Goal: Information Seeking & Learning: Learn about a topic

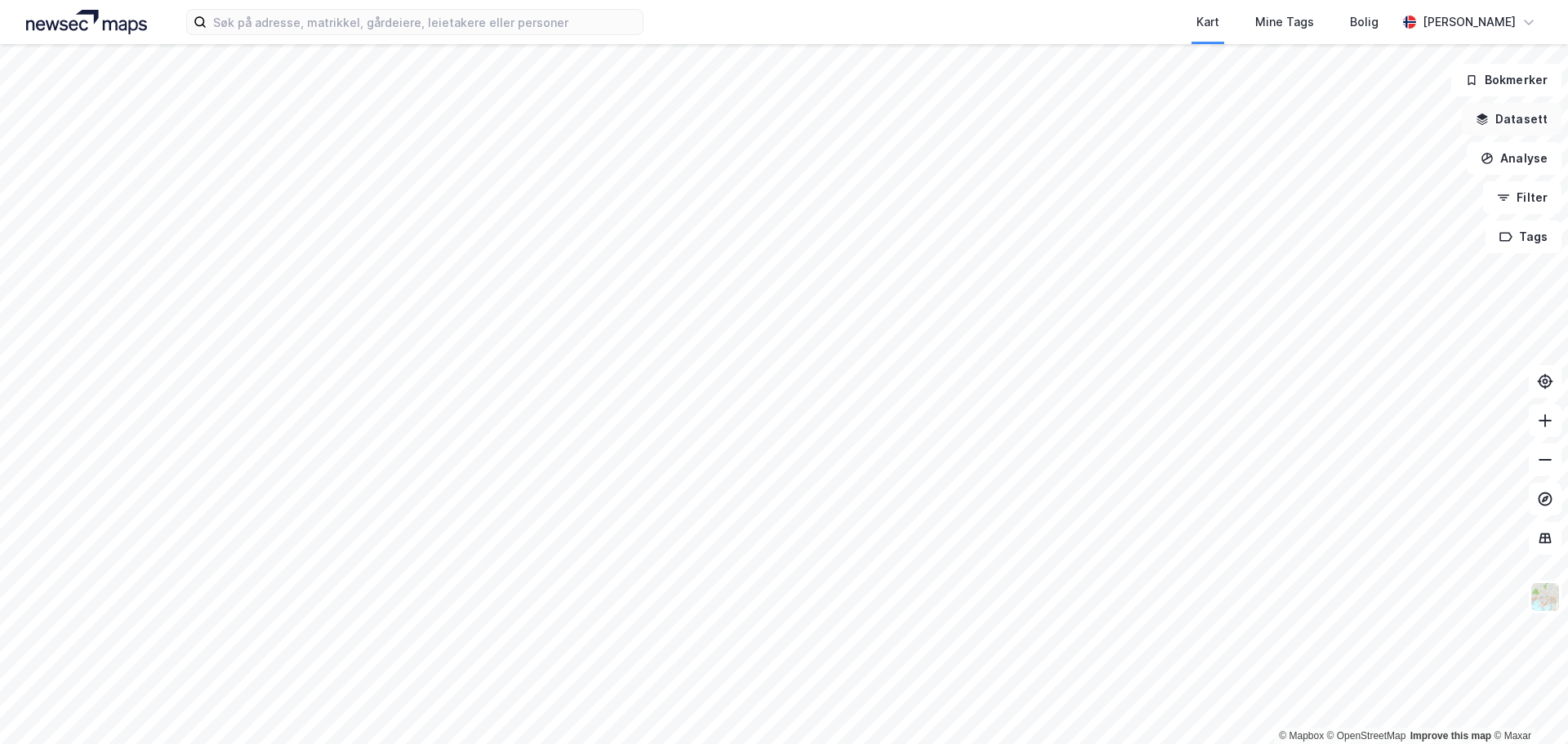
click at [1489, 119] on icon "button" at bounding box center [1482, 119] width 13 height 13
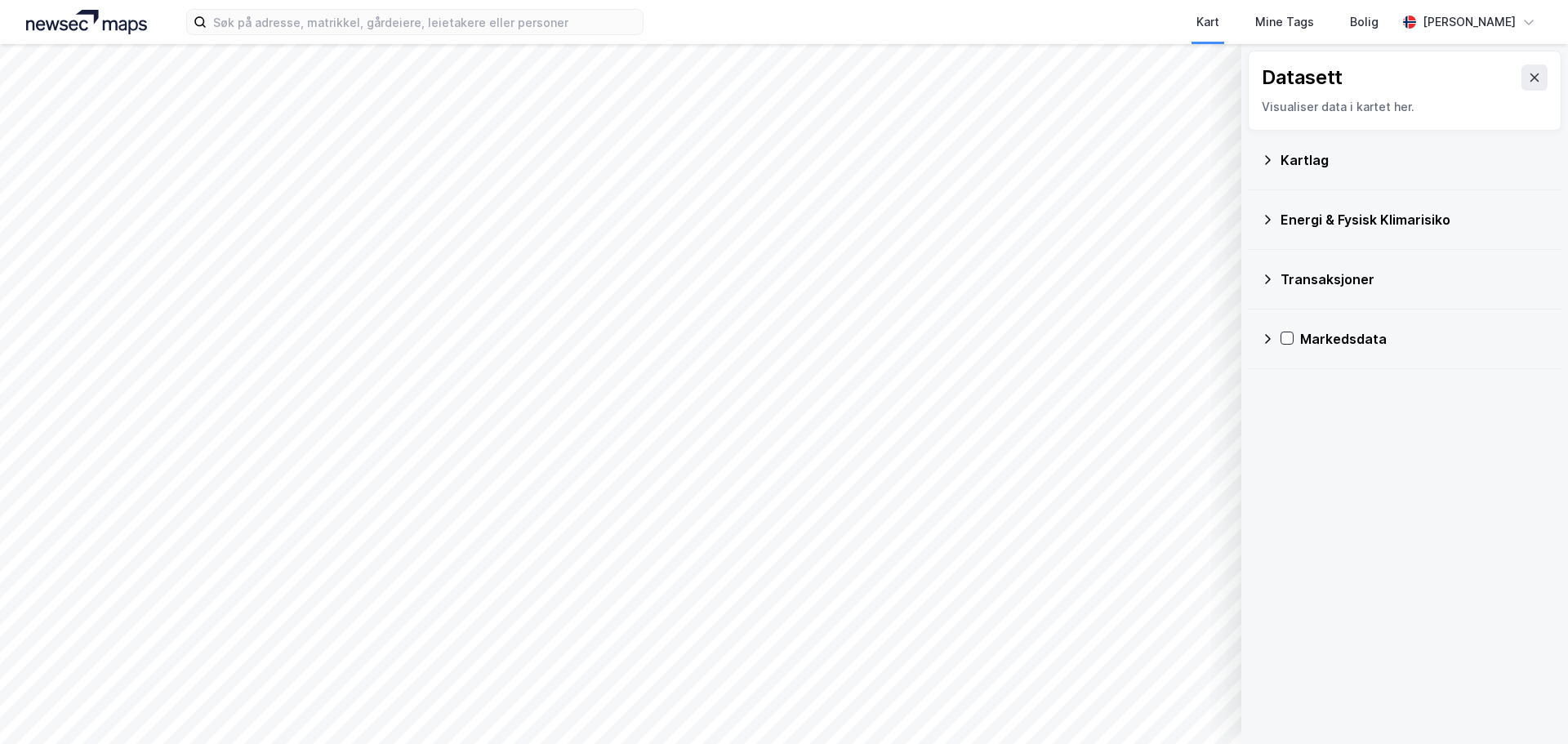
click at [1270, 340] on icon at bounding box center [1267, 339] width 13 height 13
click at [1291, 459] on icon at bounding box center [1288, 456] width 13 height 13
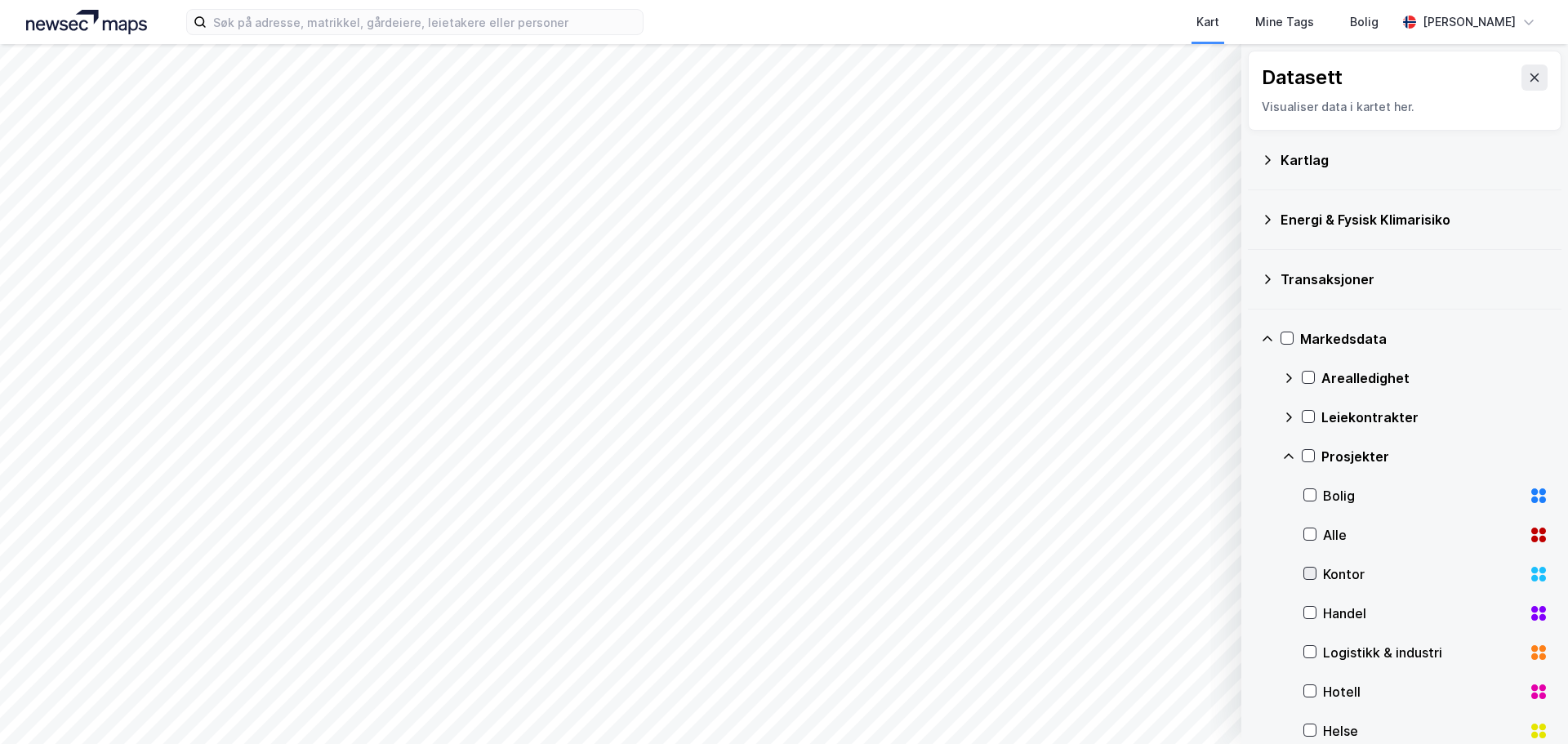
click at [1315, 575] on icon at bounding box center [1309, 573] width 12 height 12
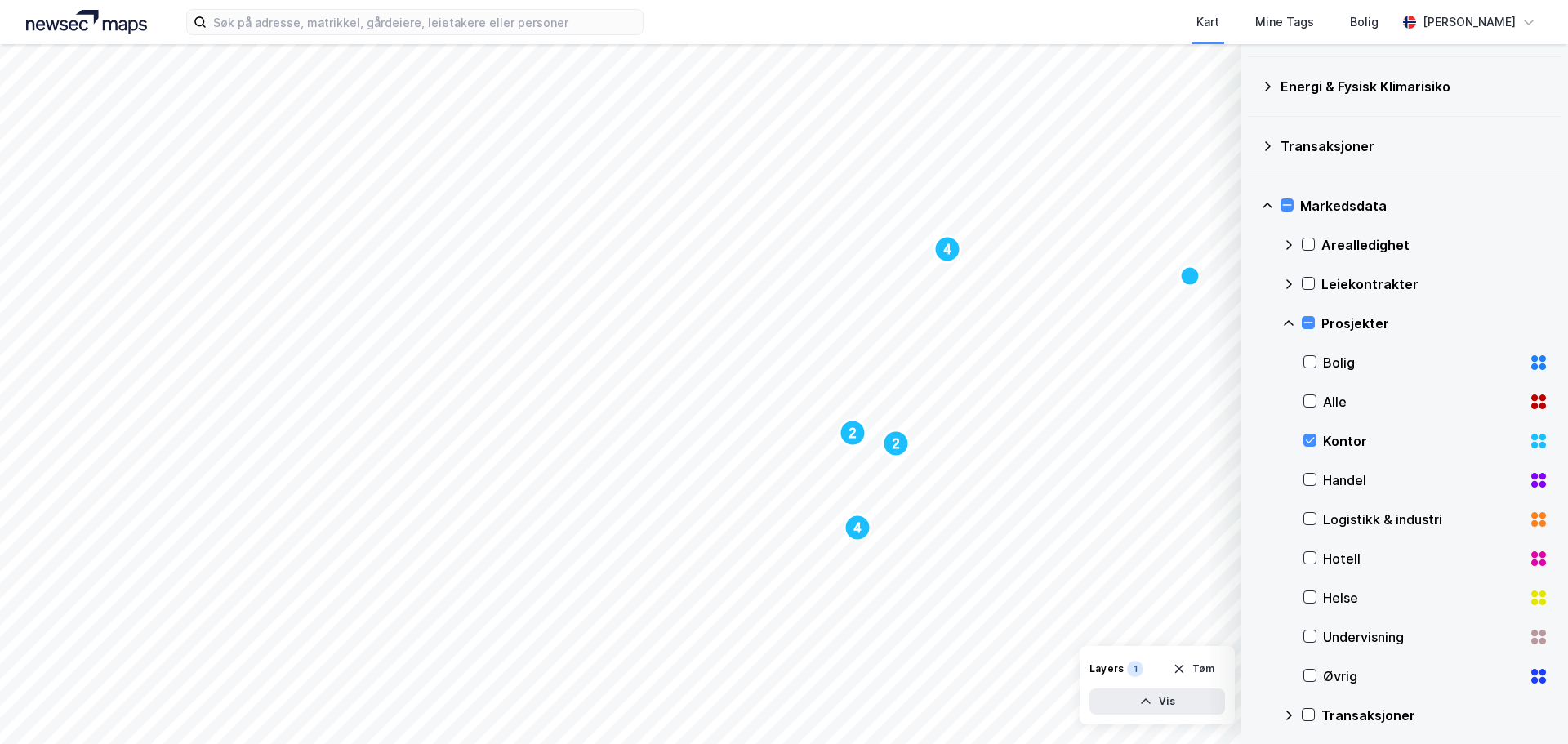
scroll to position [141, 0]
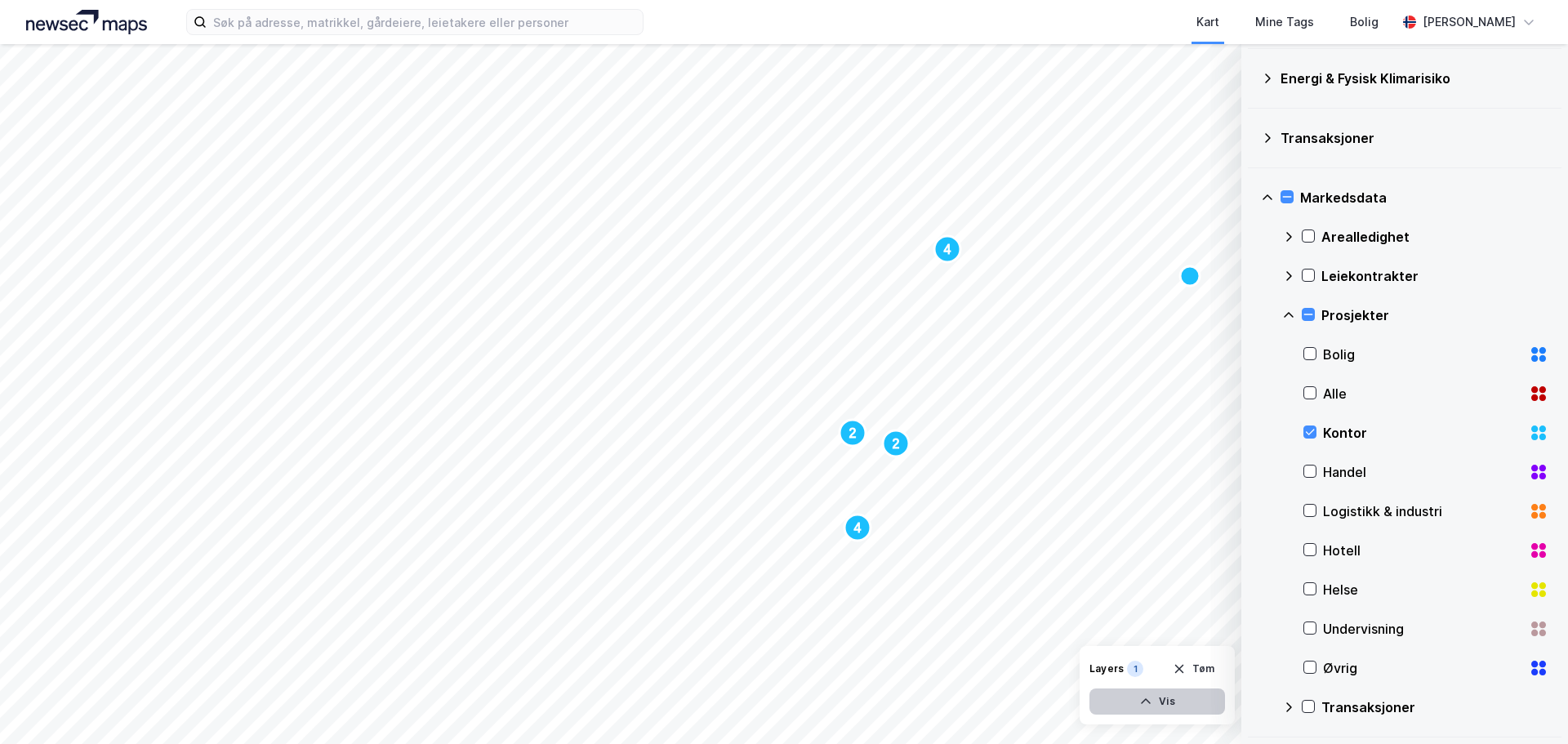
click at [1178, 703] on button "Vis" at bounding box center [1157, 701] width 136 height 26
click at [1126, 701] on button "Lukk" at bounding box center [1112, 701] width 226 height 26
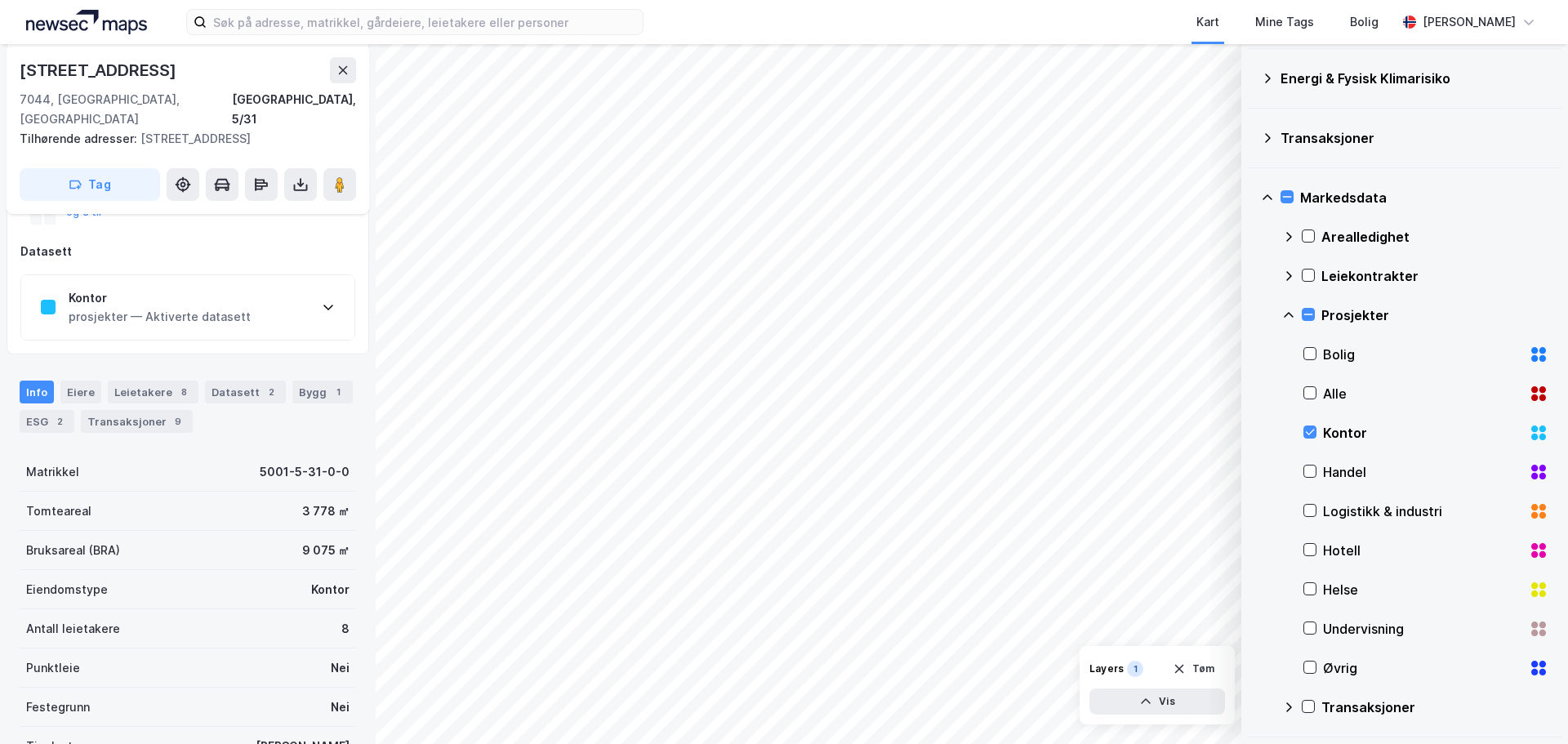
scroll to position [244, 0]
click at [339, 296] on div "Kontor prosjekter — Aktiverte datasett" at bounding box center [187, 308] width 333 height 66
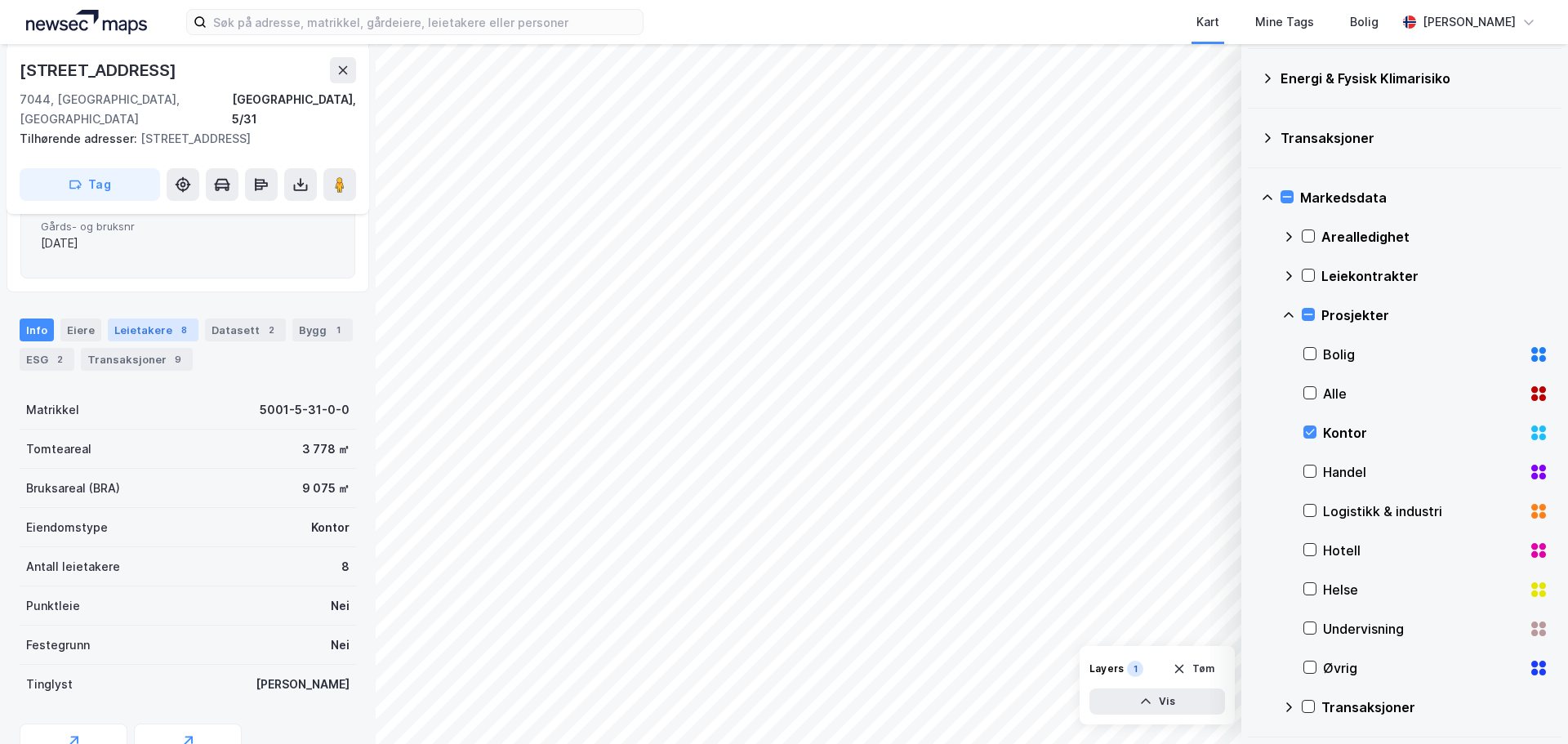
click at [176, 329] on div "8" at bounding box center [184, 330] width 16 height 16
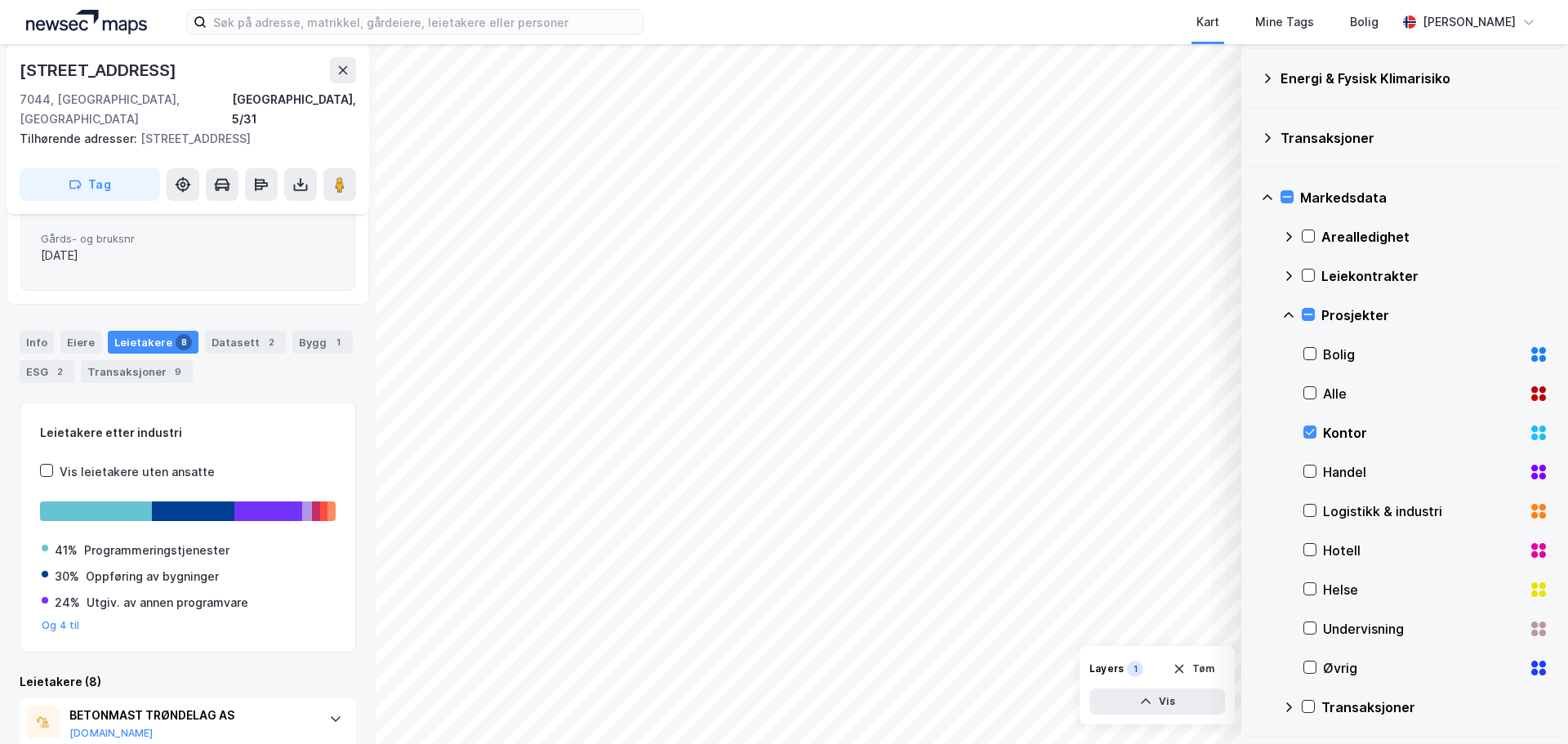
scroll to position [860, 0]
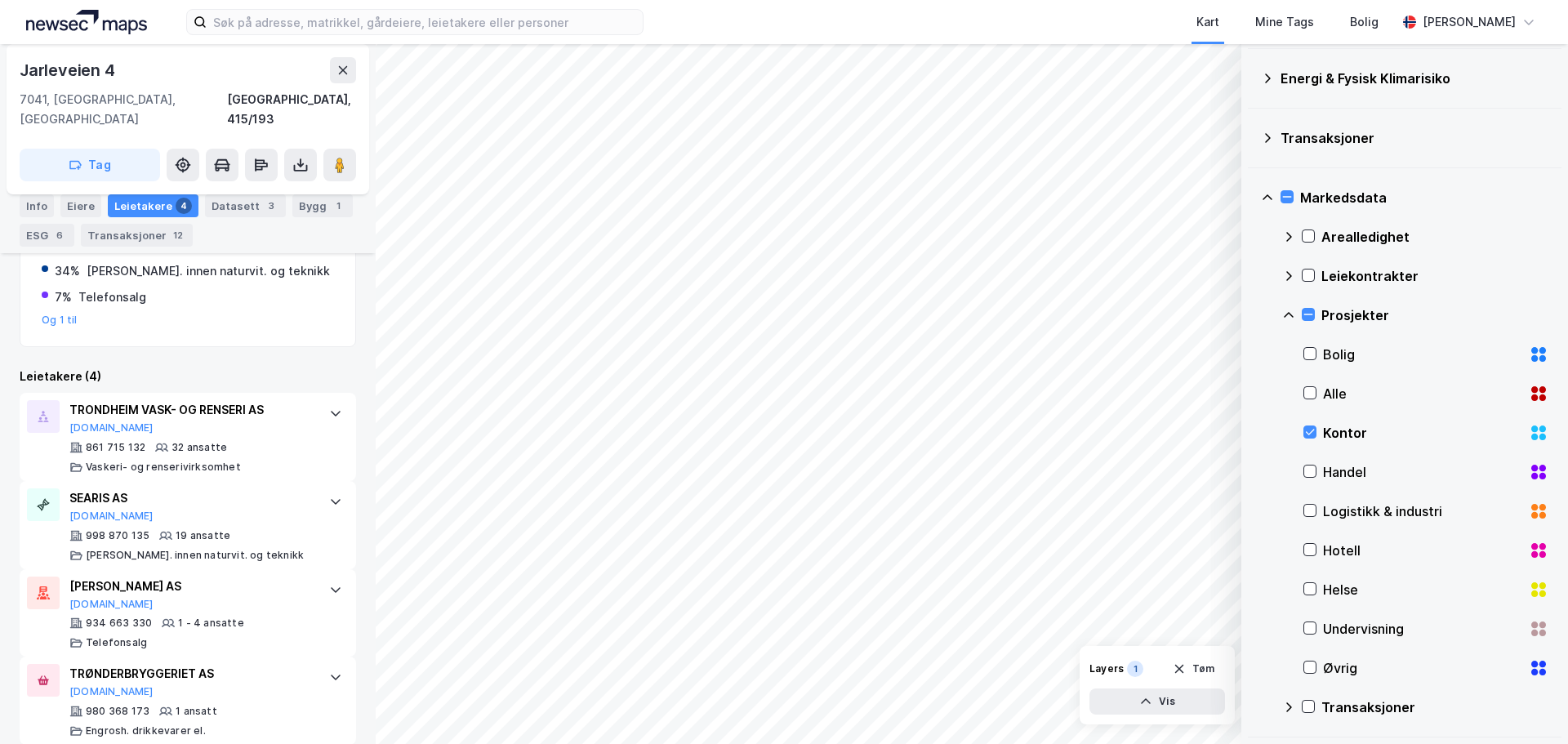
scroll to position [526, 0]
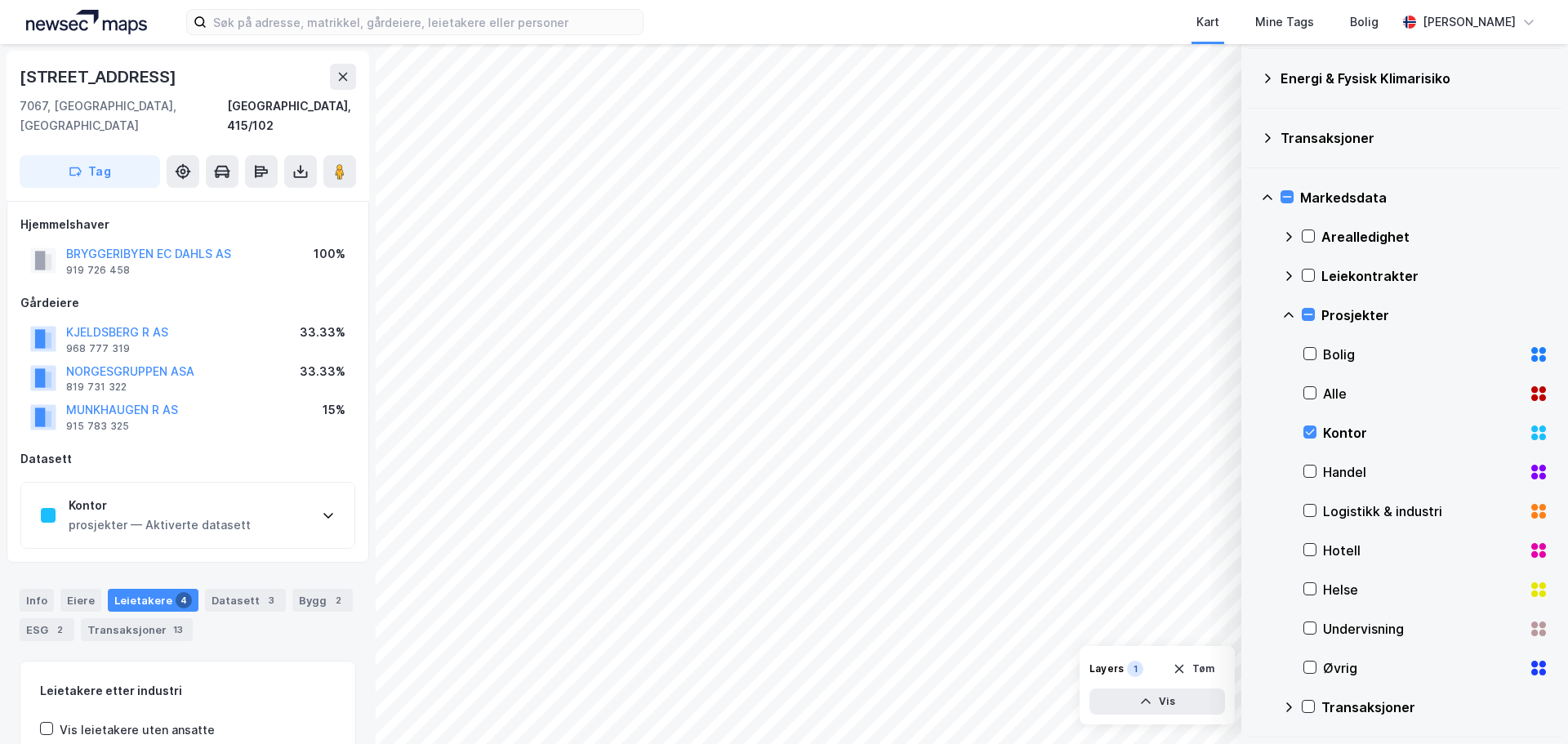
click at [258, 489] on div "Kontor prosjekter — Aktiverte datasett" at bounding box center [187, 516] width 333 height 66
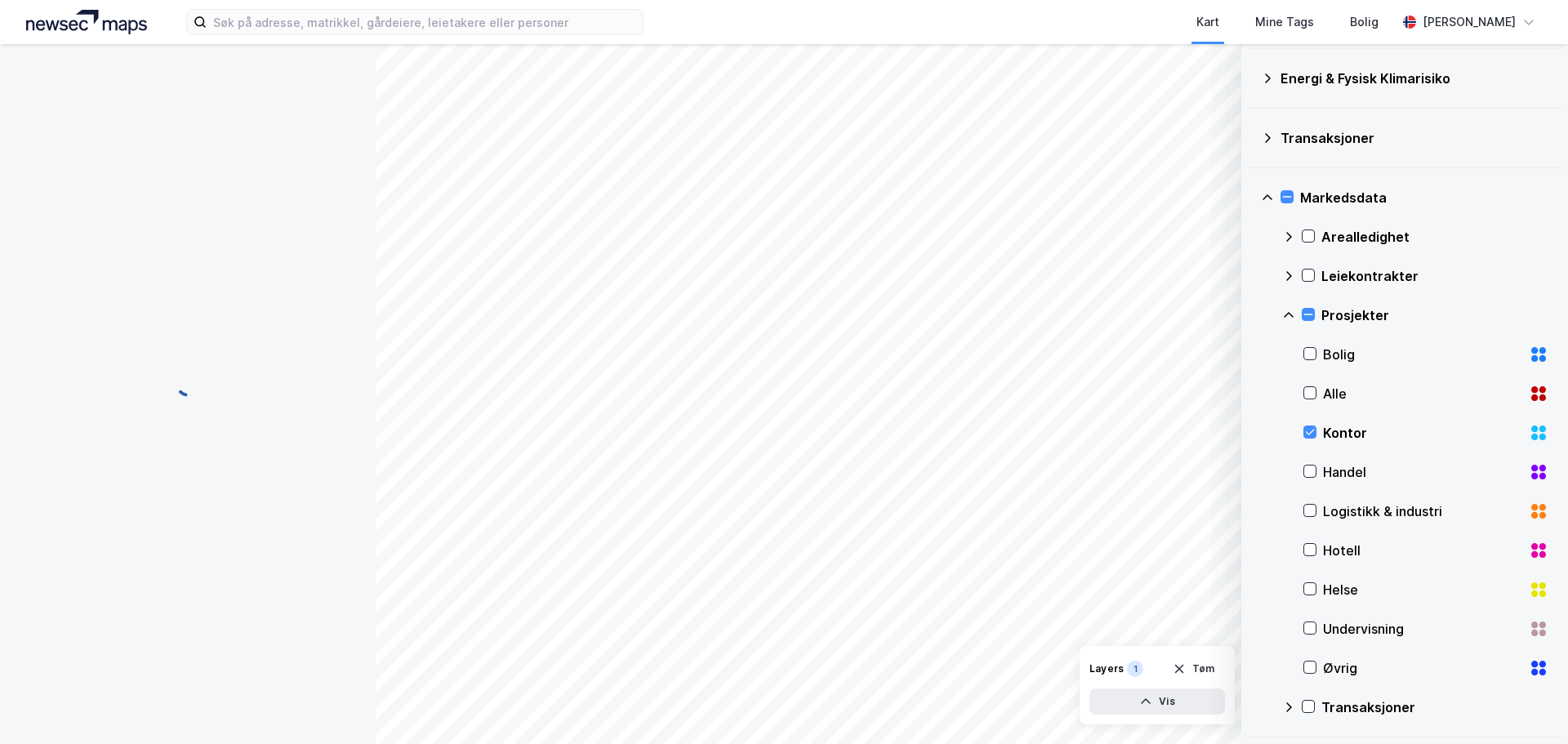
scroll to position [1, 0]
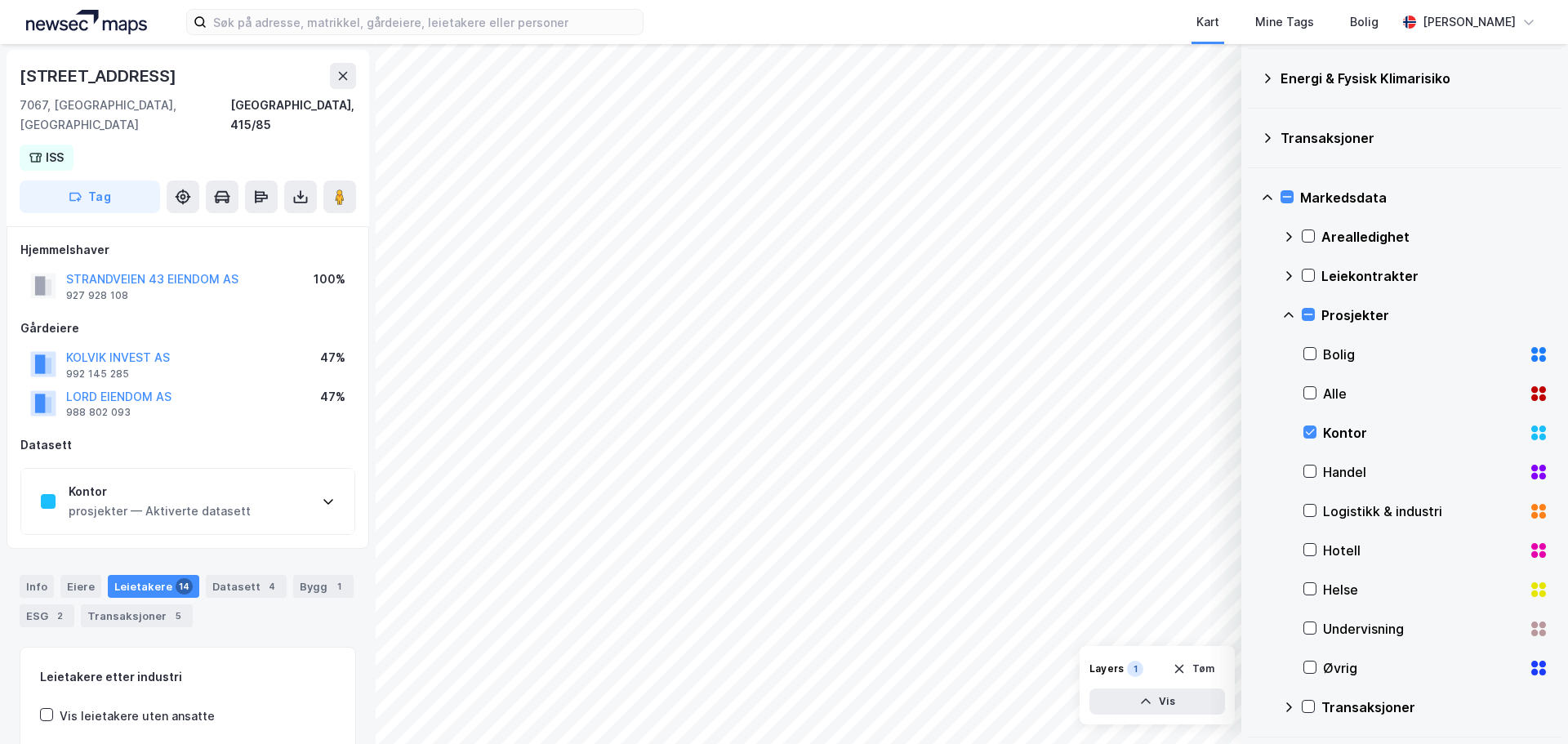
click at [322, 495] on icon at bounding box center [328, 501] width 13 height 13
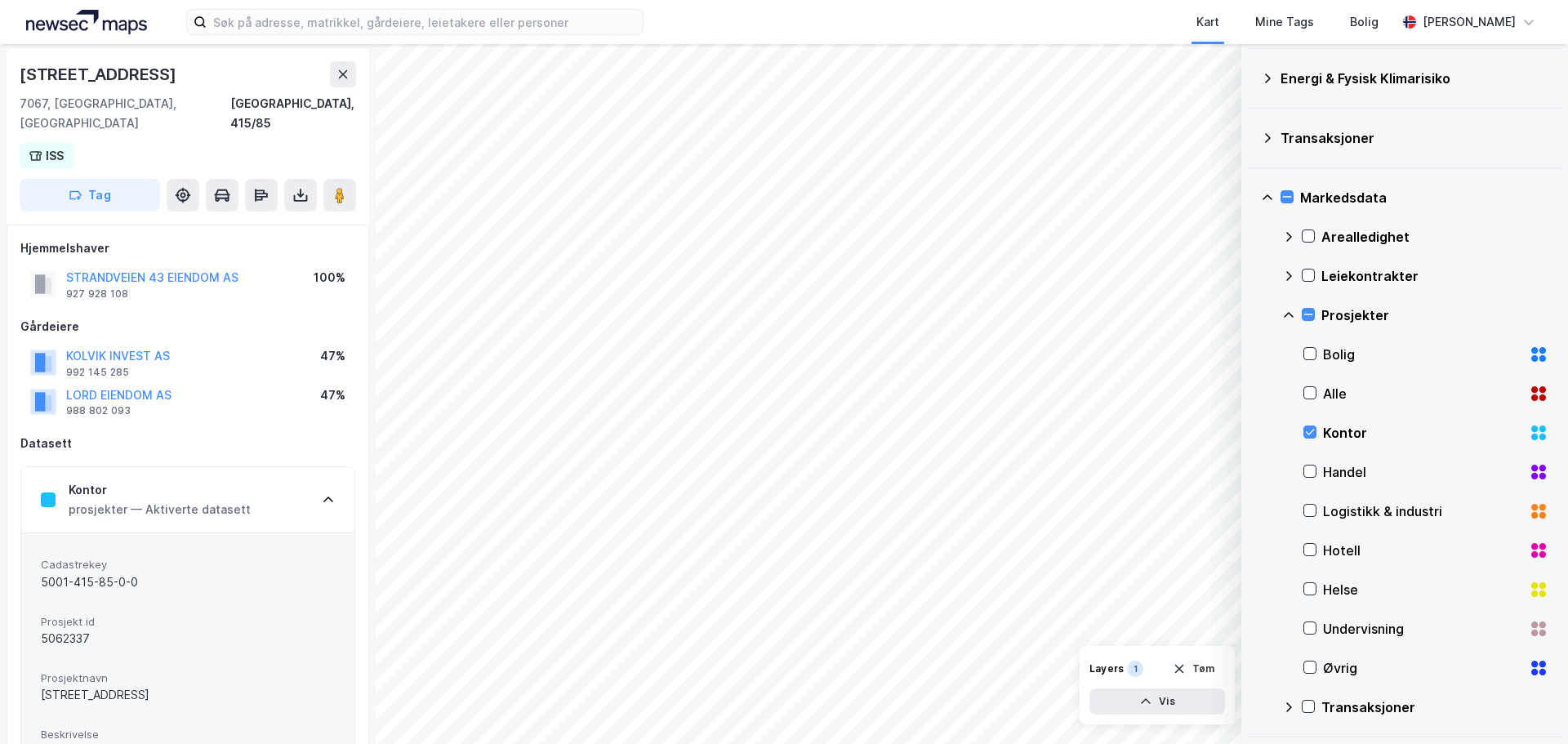
scroll to position [0, 0]
click at [339, 75] on icon at bounding box center [343, 76] width 9 height 8
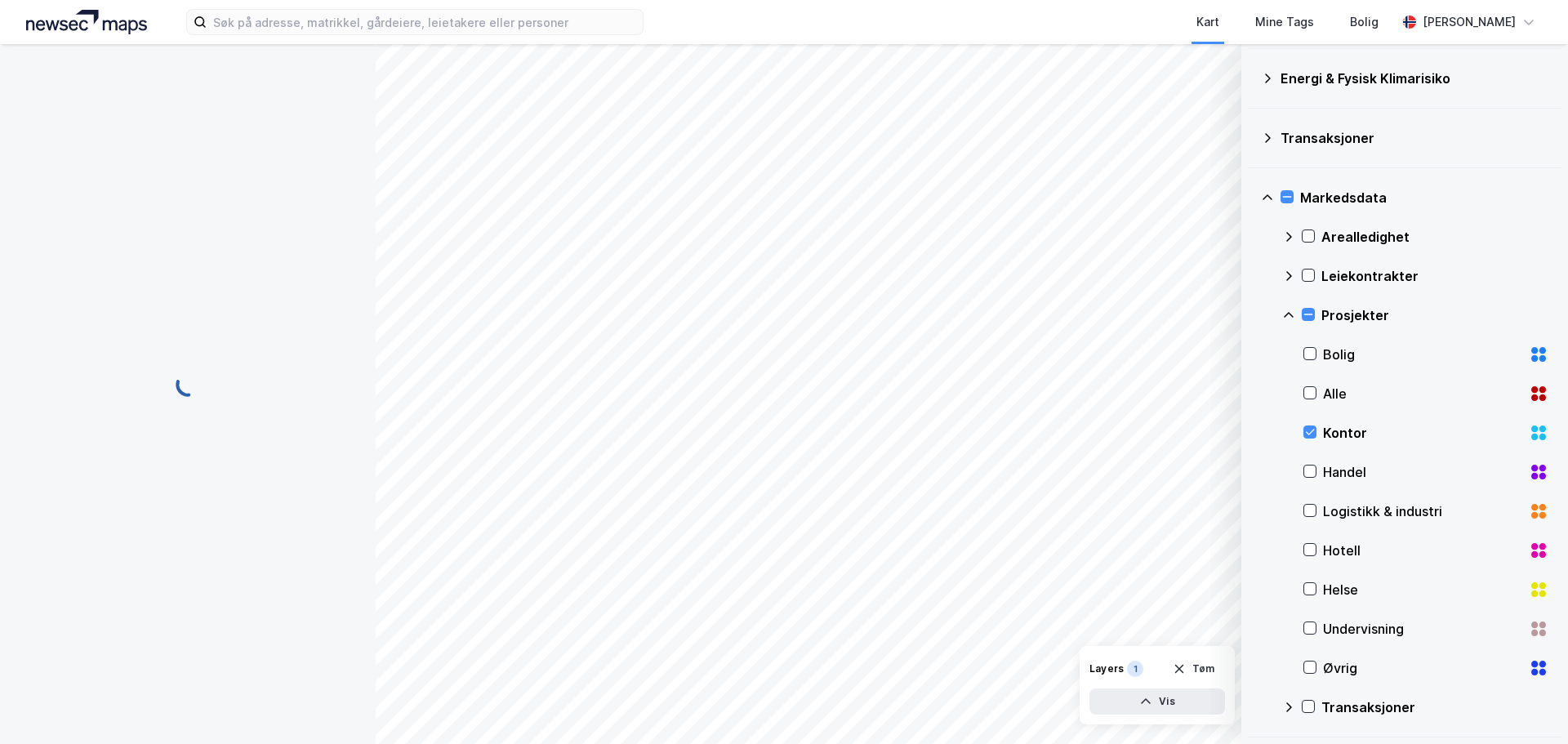
scroll to position [1, 0]
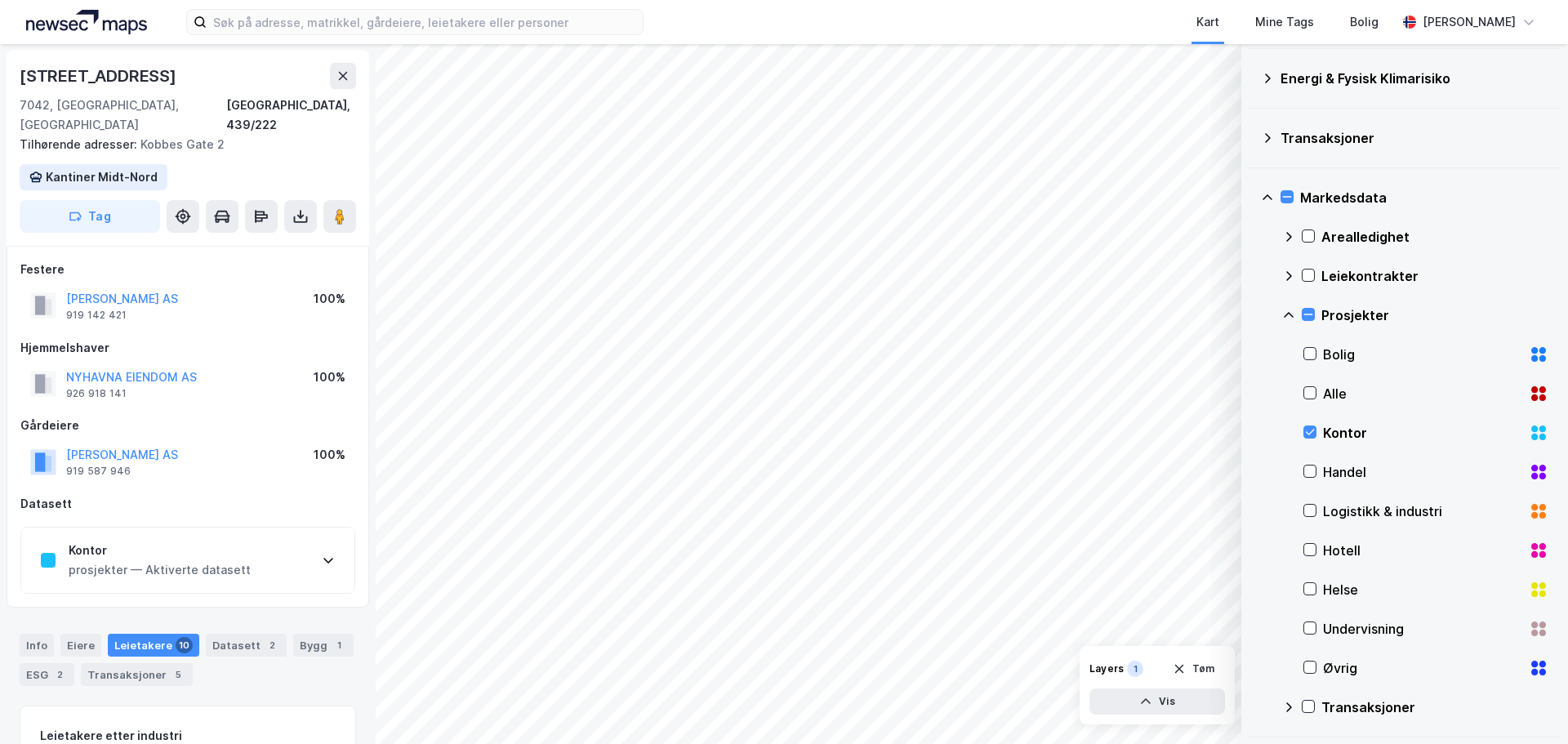
click at [289, 540] on div "Kontor prosjekter — Aktiverte datasett" at bounding box center [187, 561] width 333 height 66
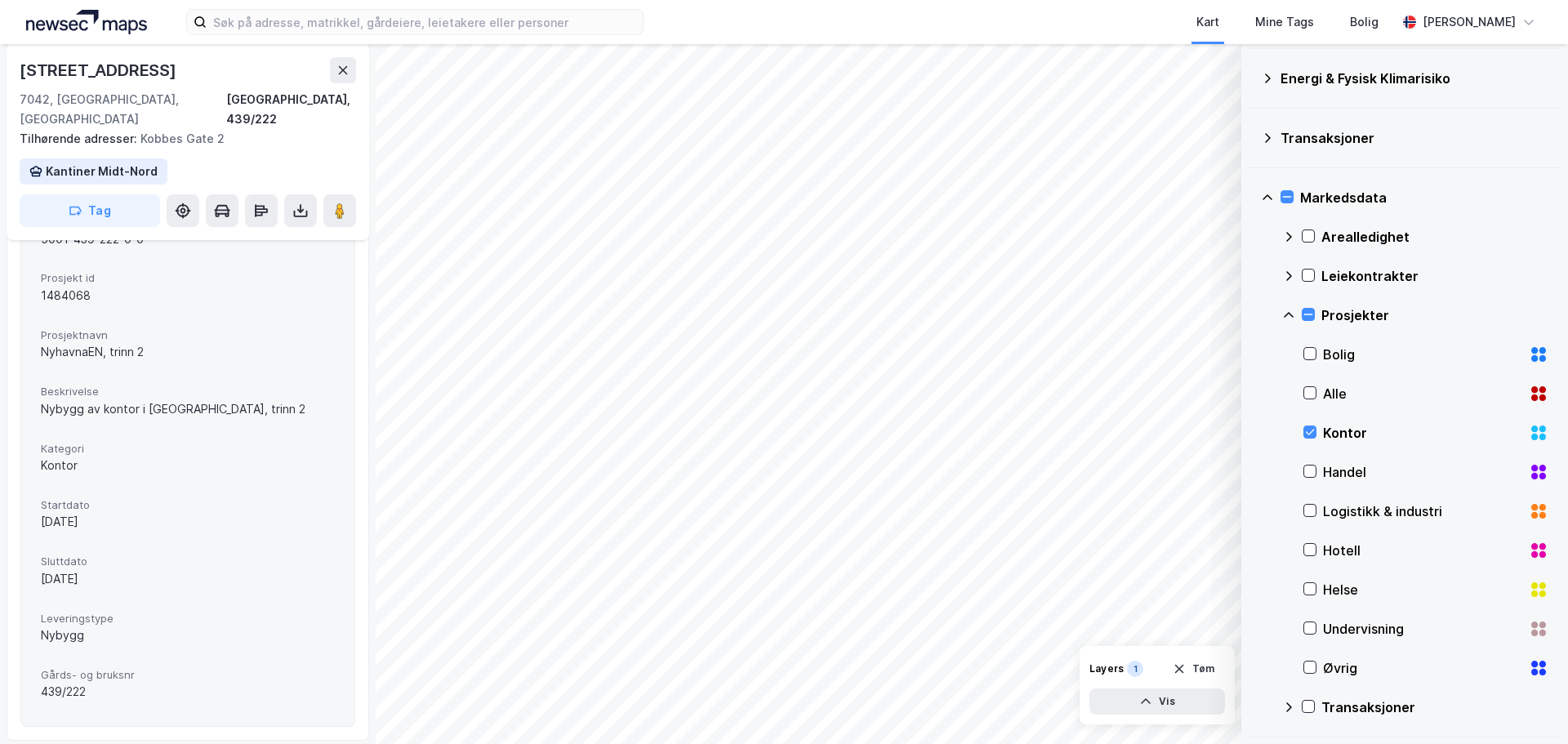
scroll to position [405, 0]
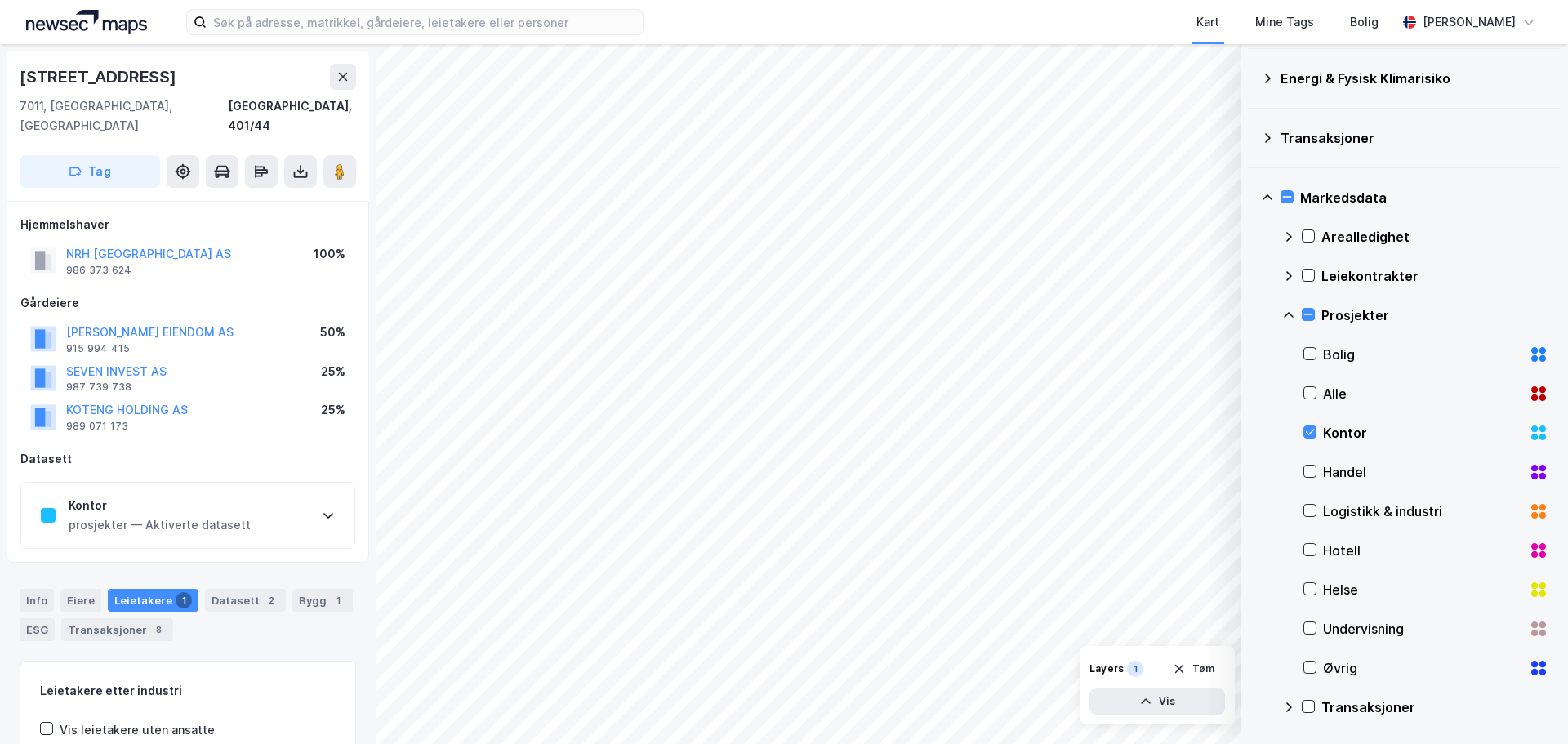
click at [330, 513] on icon at bounding box center [328, 516] width 10 height 5
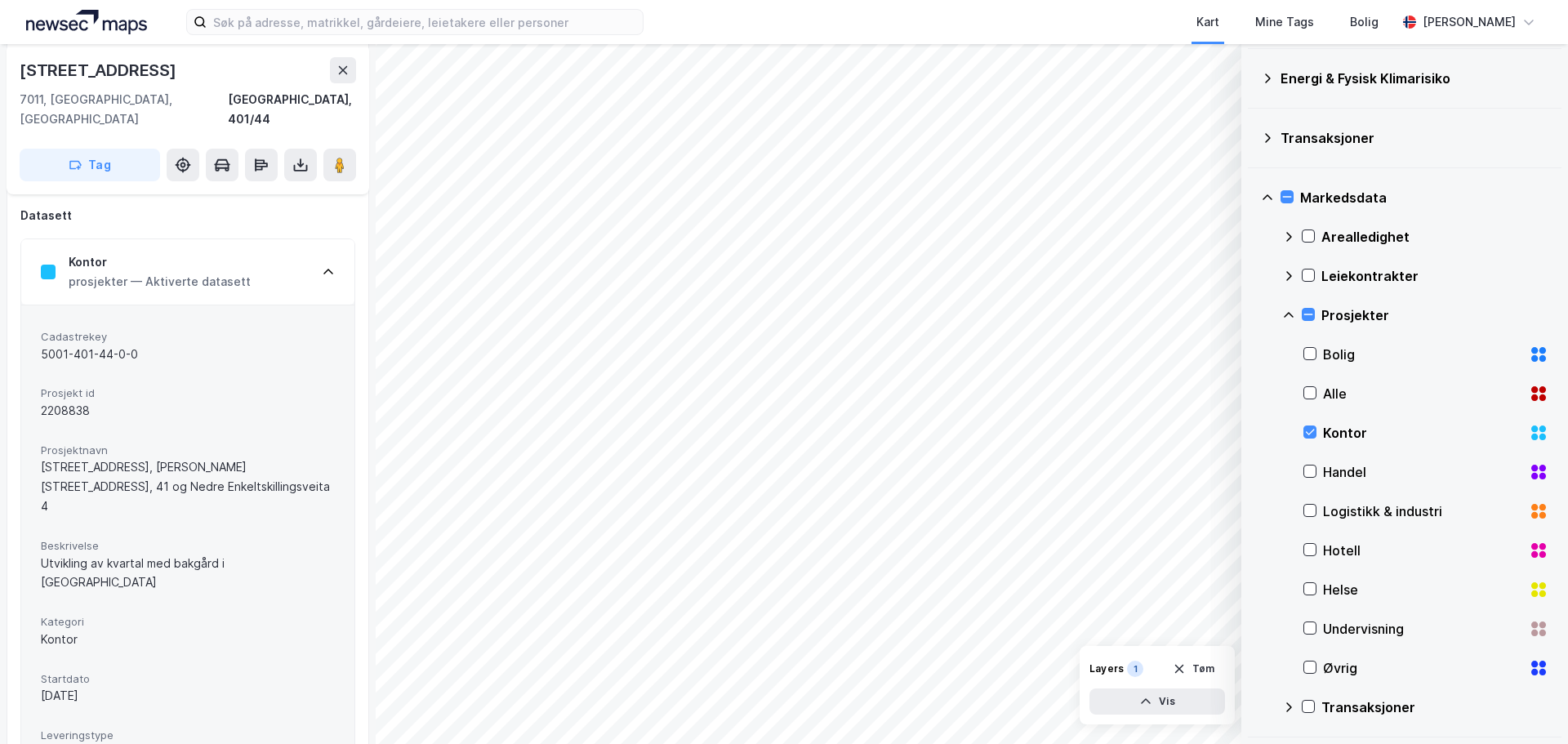
scroll to position [244, 0]
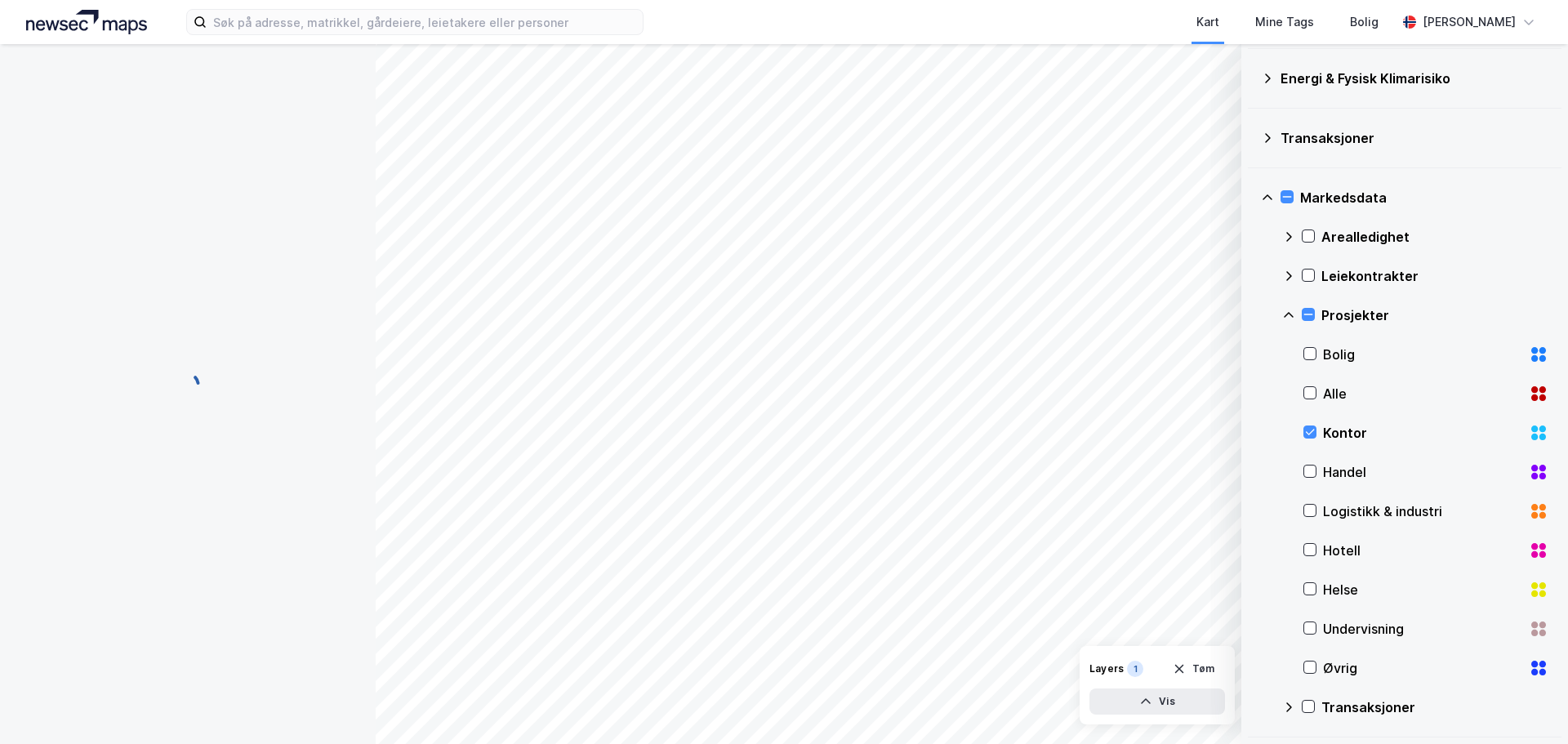
scroll to position [165, 0]
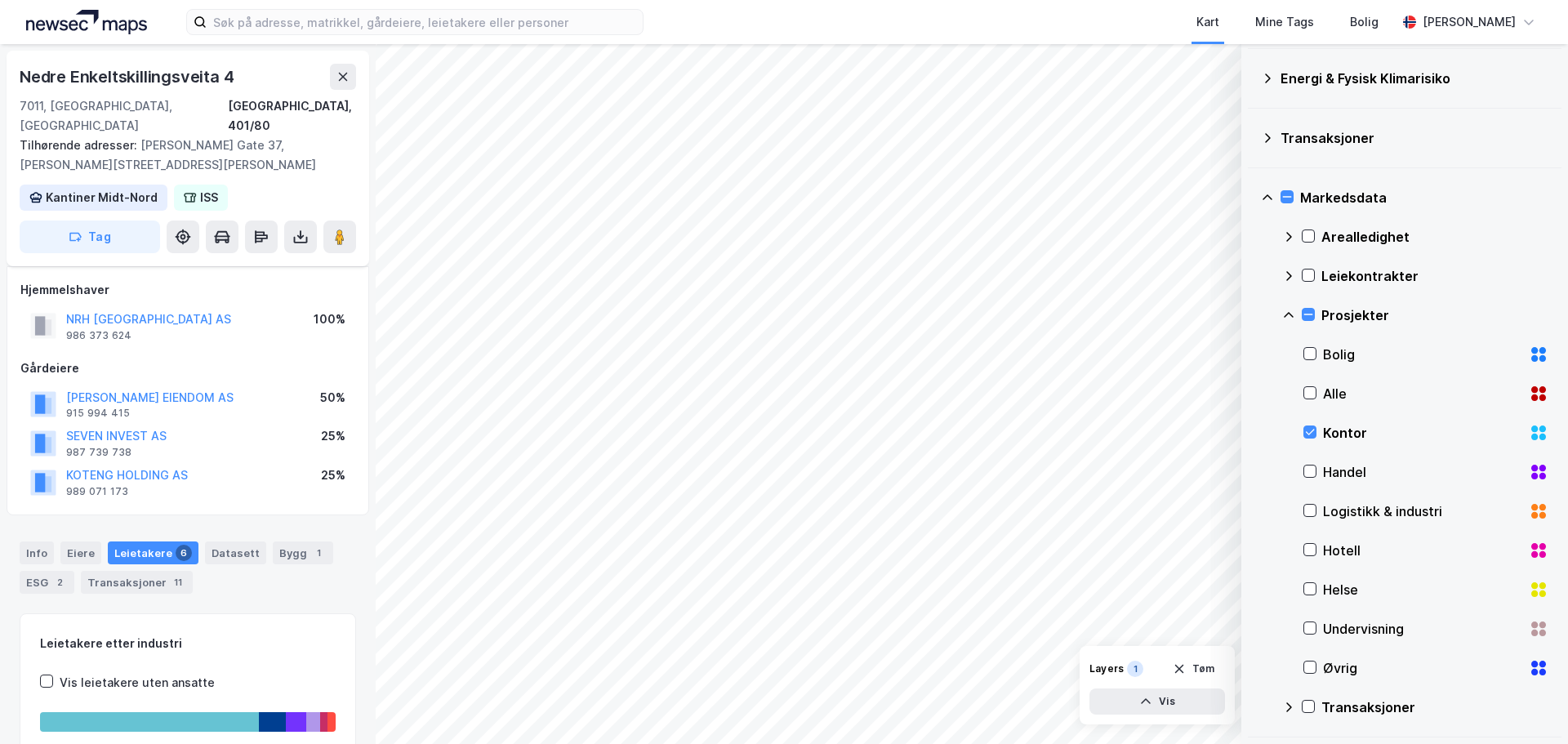
scroll to position [28, 0]
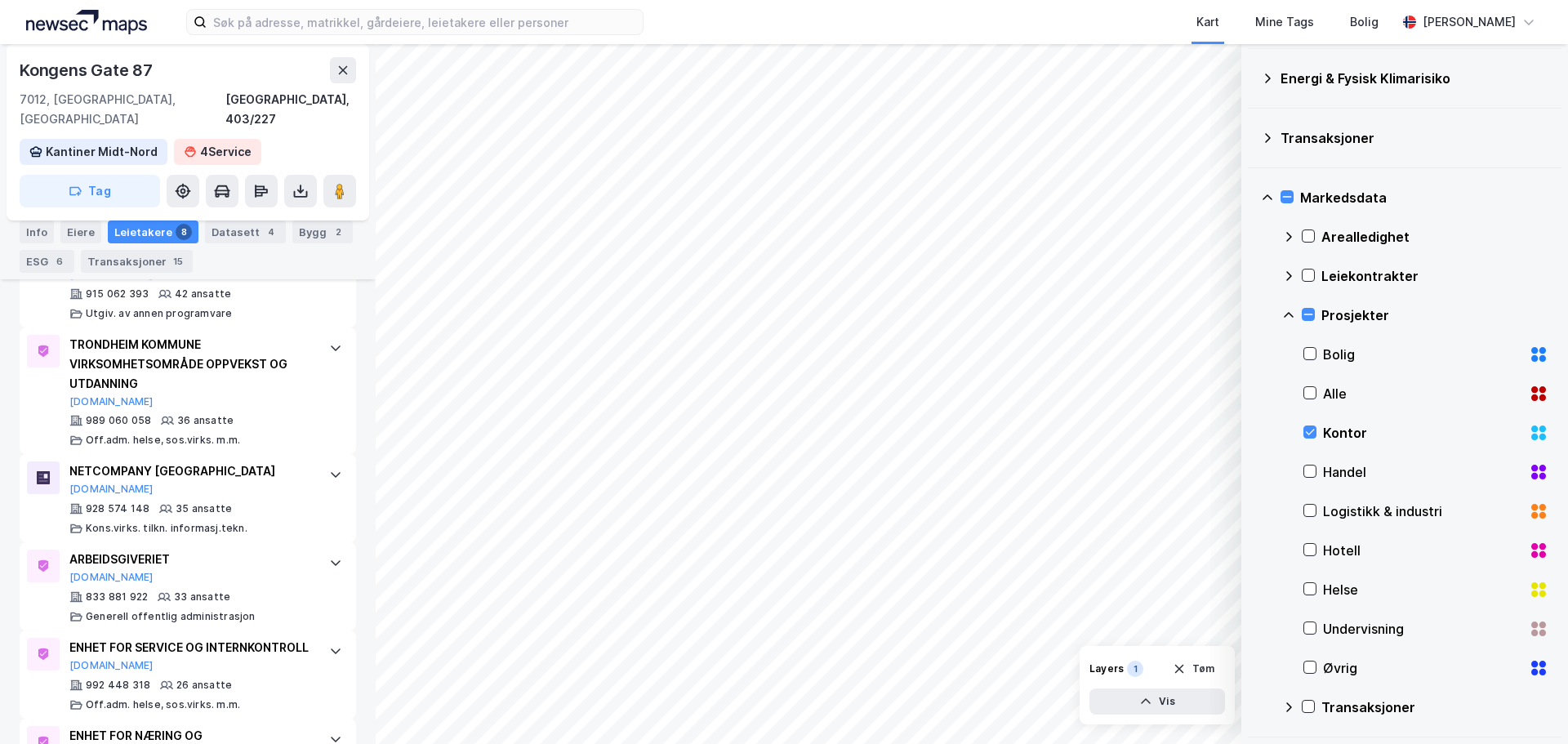
scroll to position [716, 0]
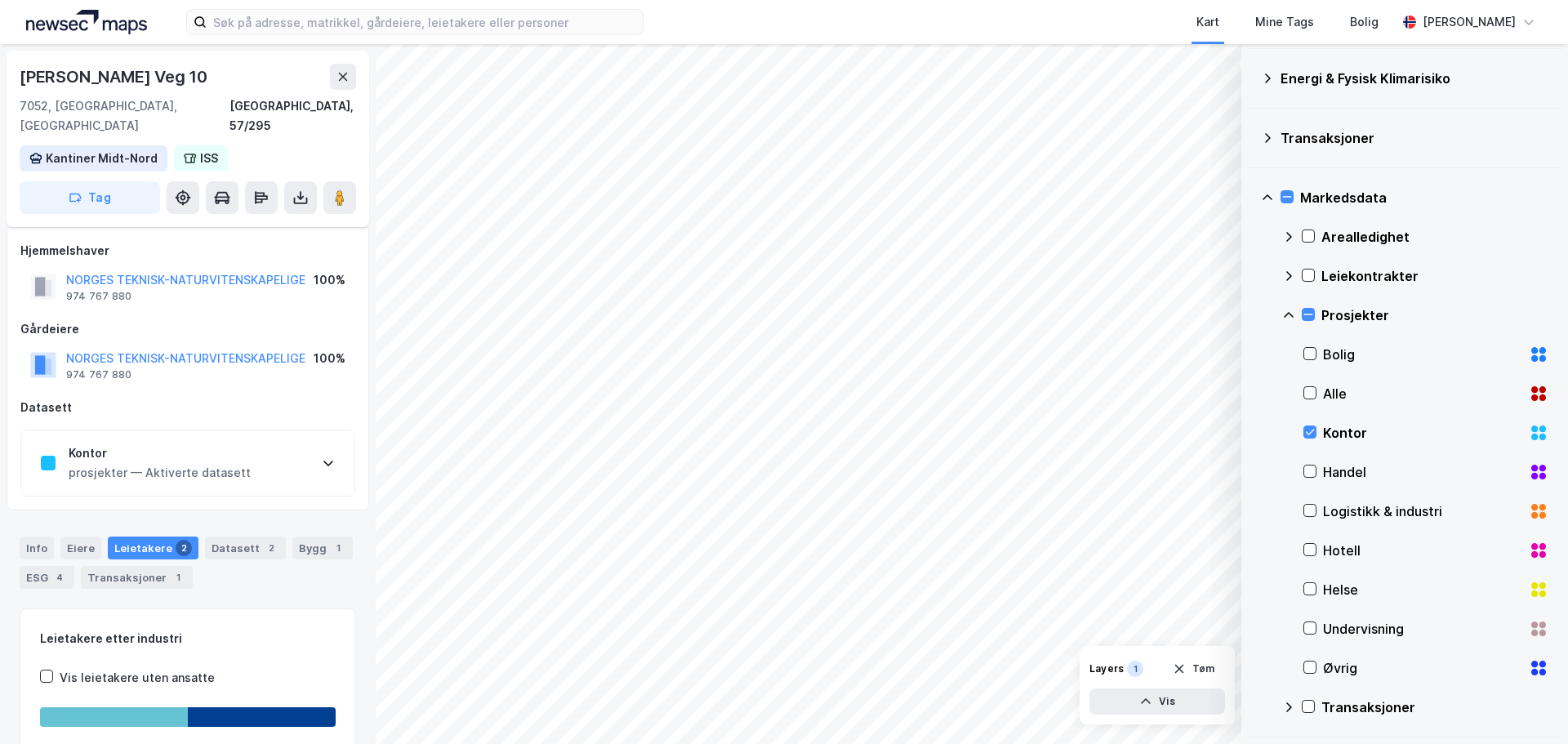
scroll to position [115, 0]
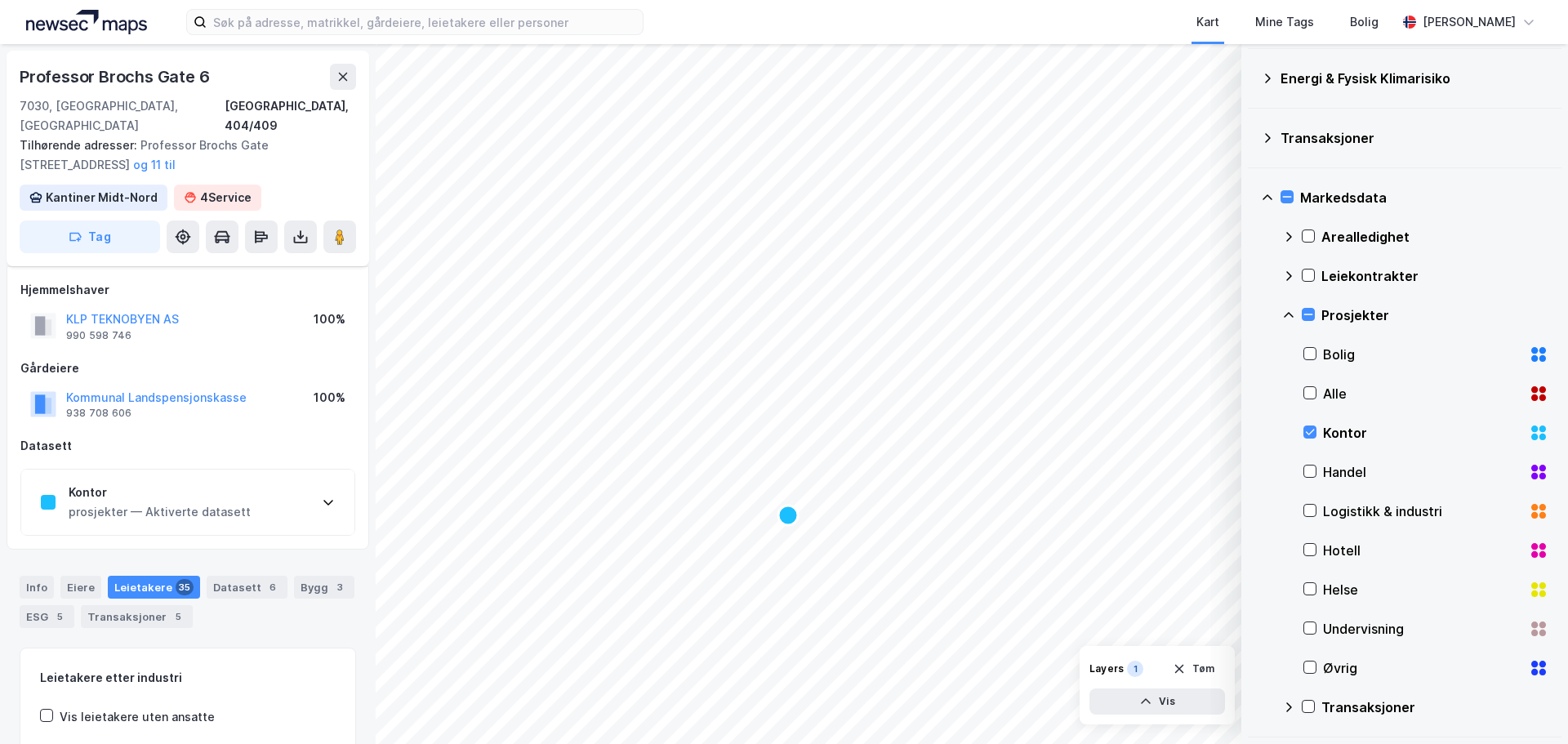
scroll to position [115, 0]
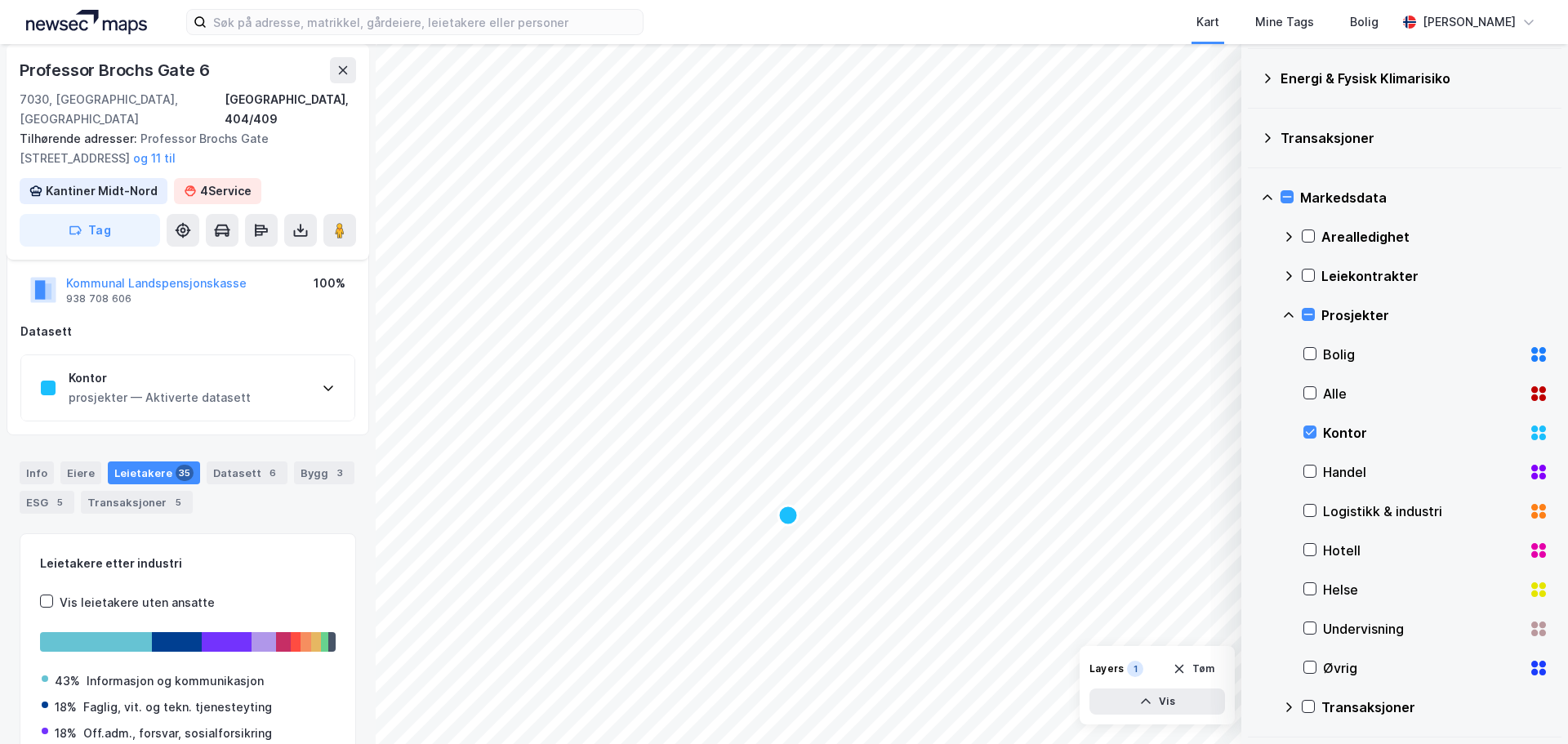
click at [328, 387] on icon at bounding box center [328, 389] width 10 height 5
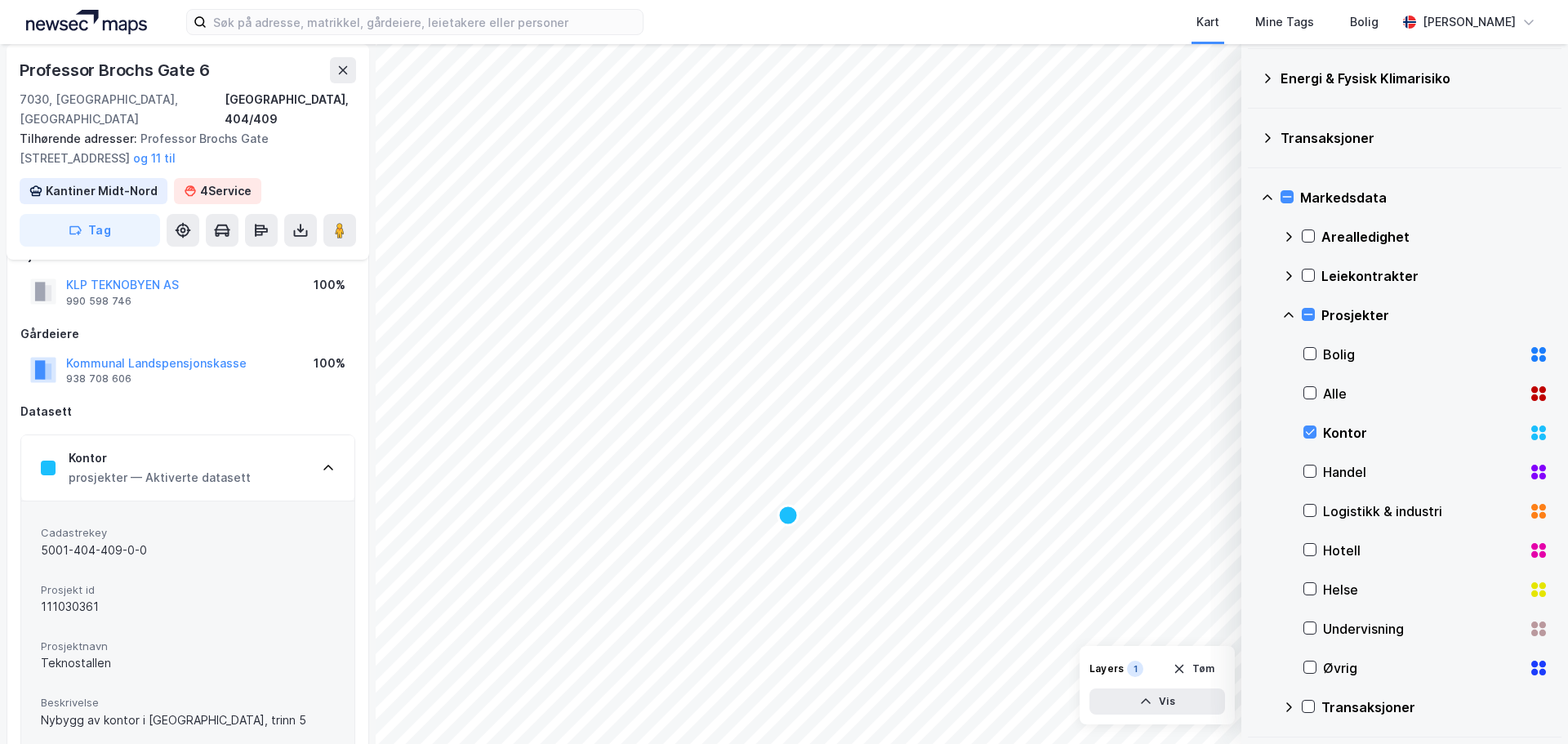
scroll to position [34, 0]
click at [789, 518] on icon "Map marker" at bounding box center [788, 516] width 20 height 20
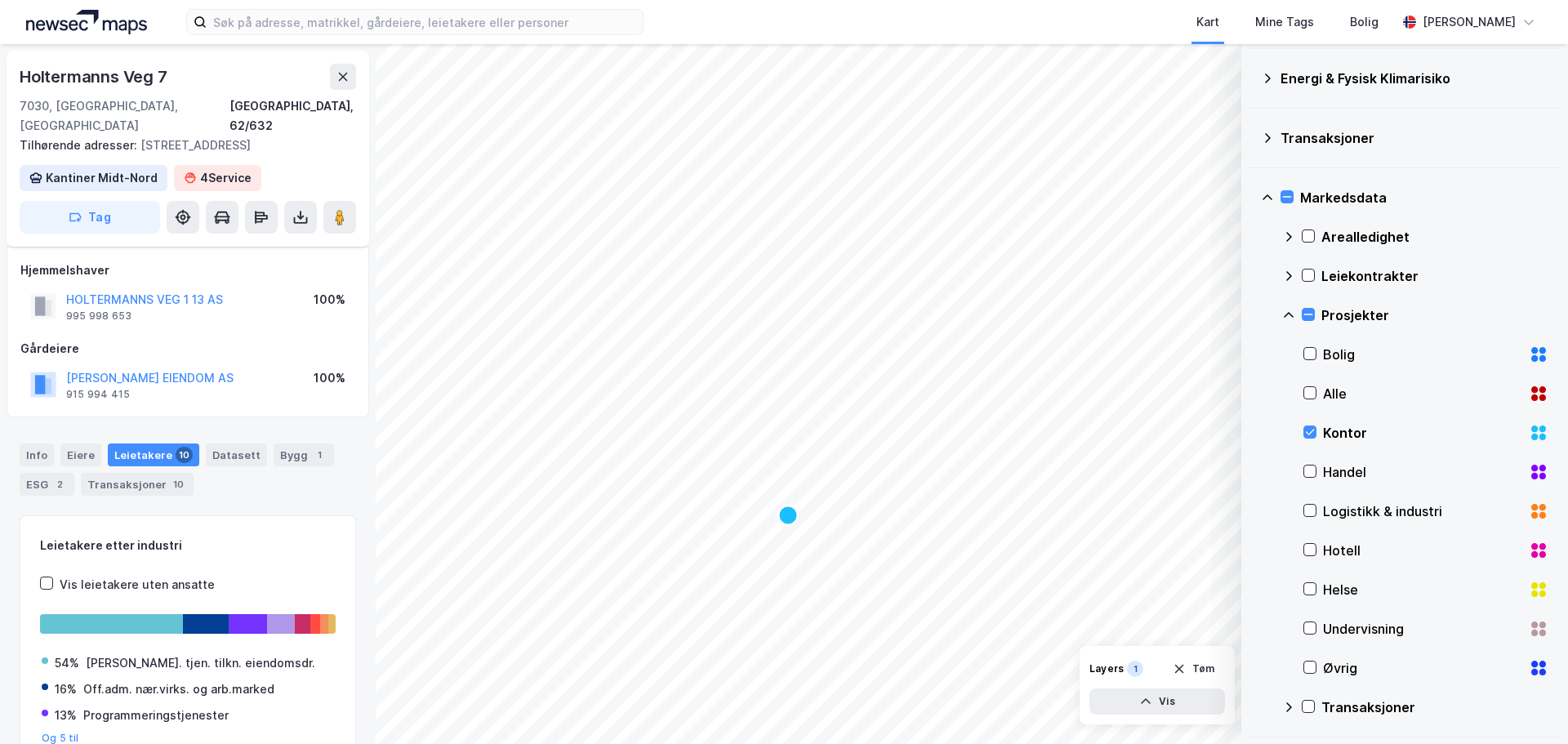
scroll to position [34, 0]
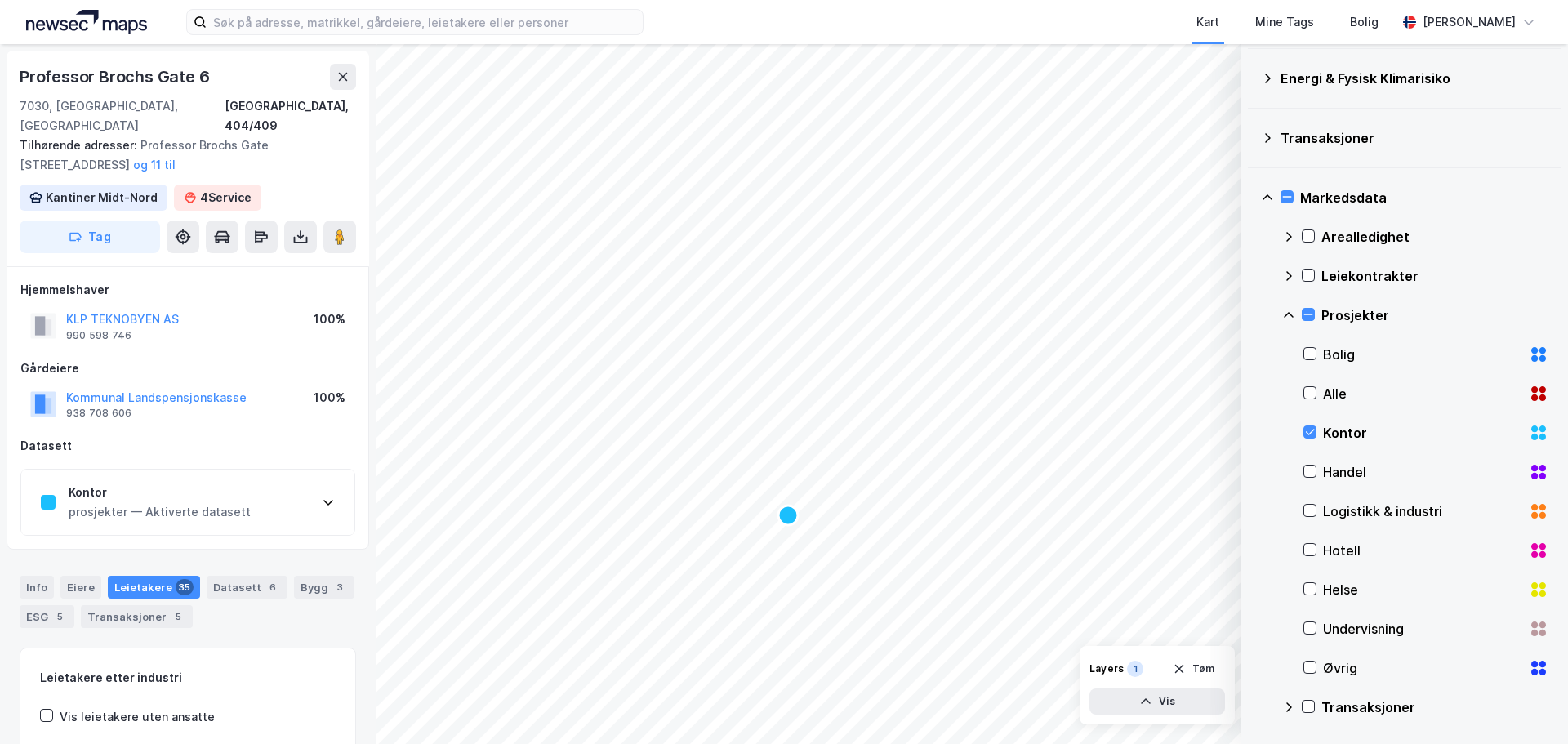
scroll to position [34, 0]
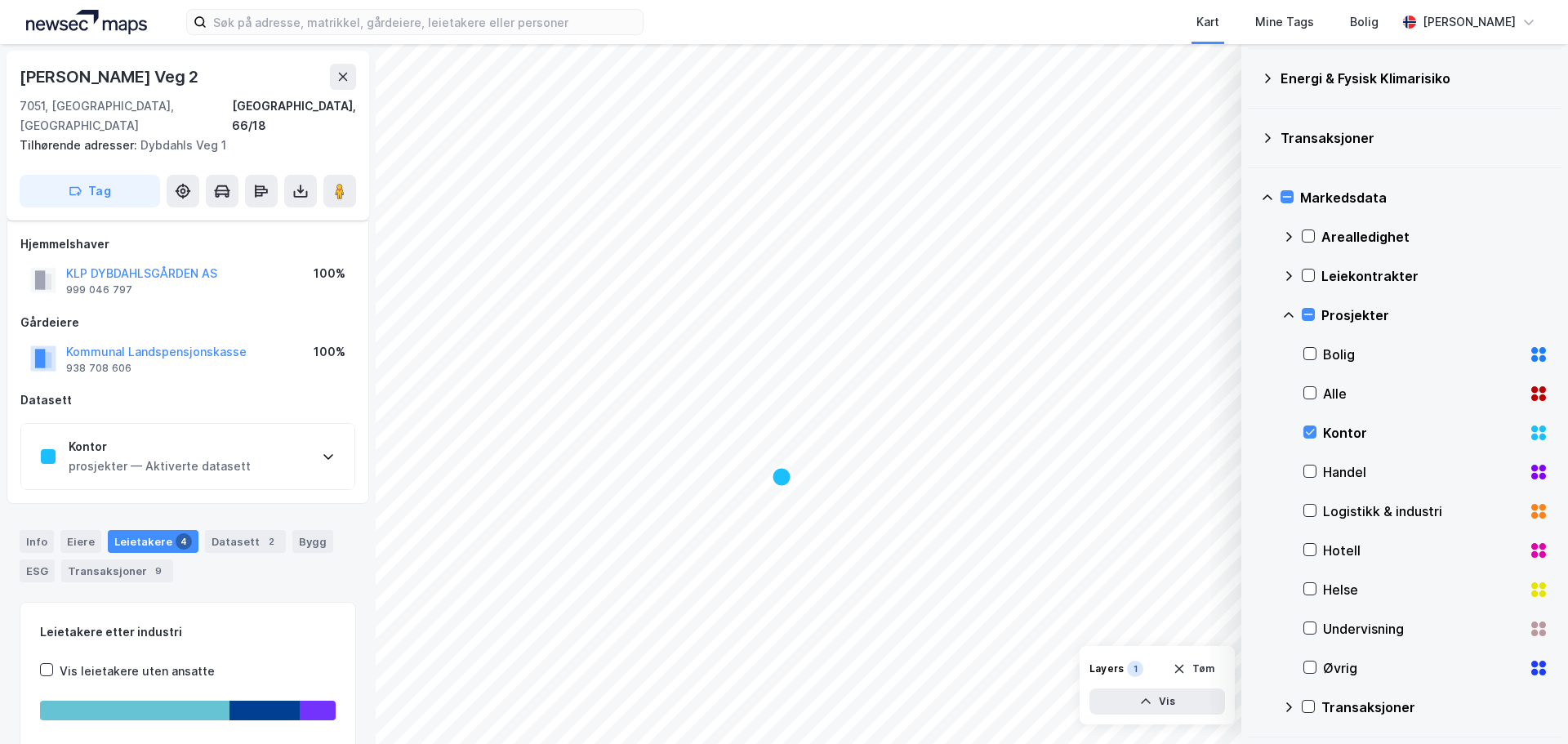
scroll to position [34, 0]
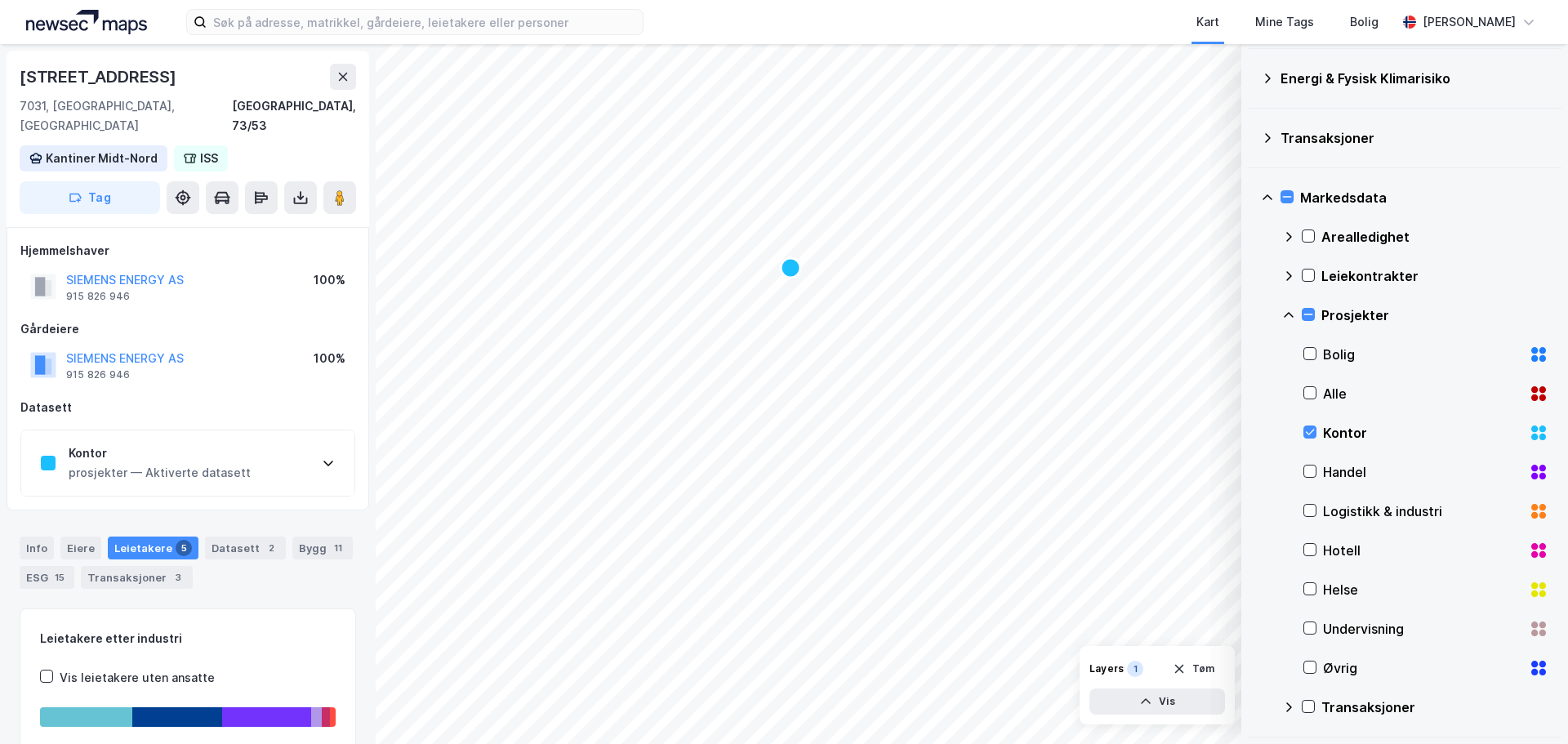
scroll to position [34, 0]
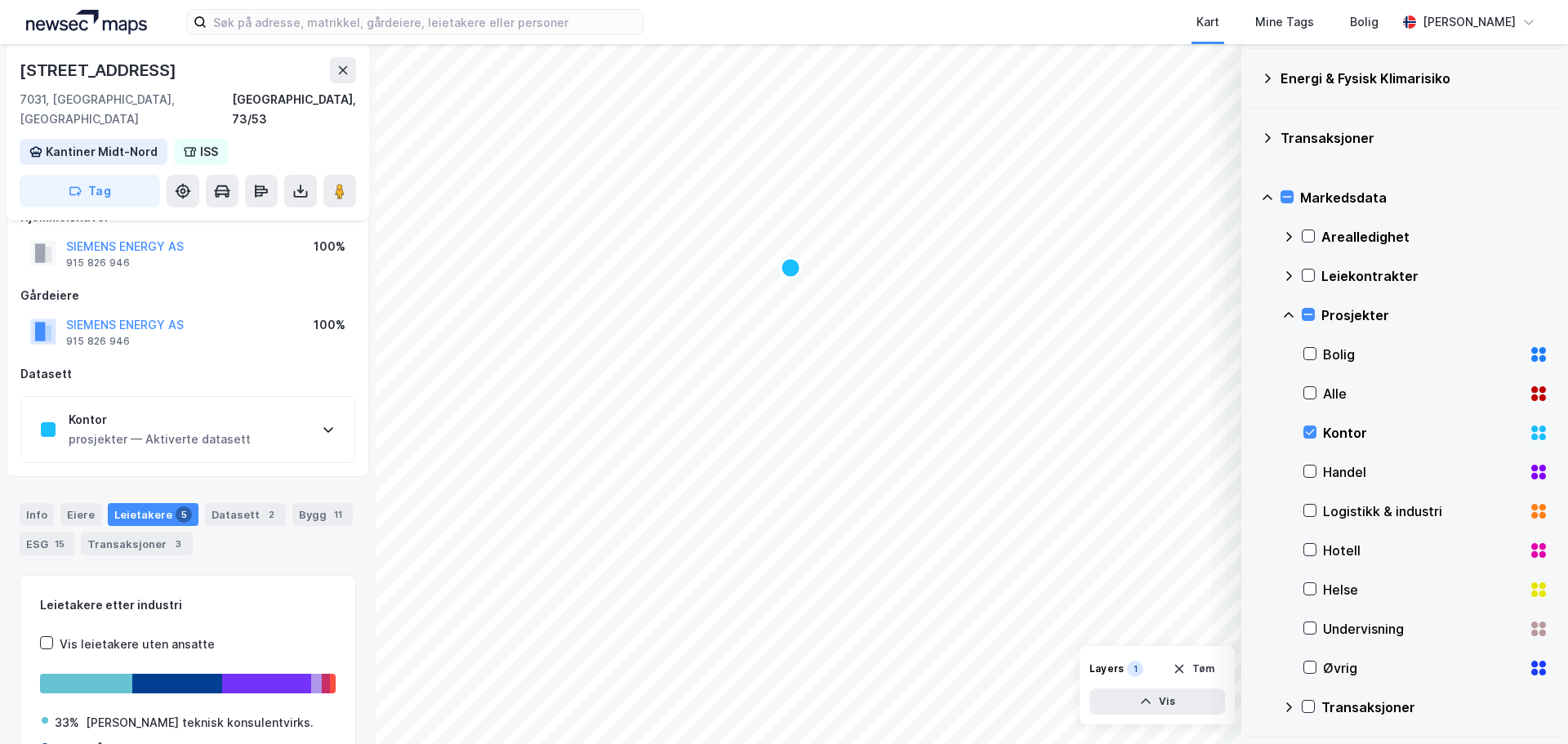
click at [279, 404] on div "Kontor prosjekter — Aktiverte datasett" at bounding box center [187, 430] width 333 height 66
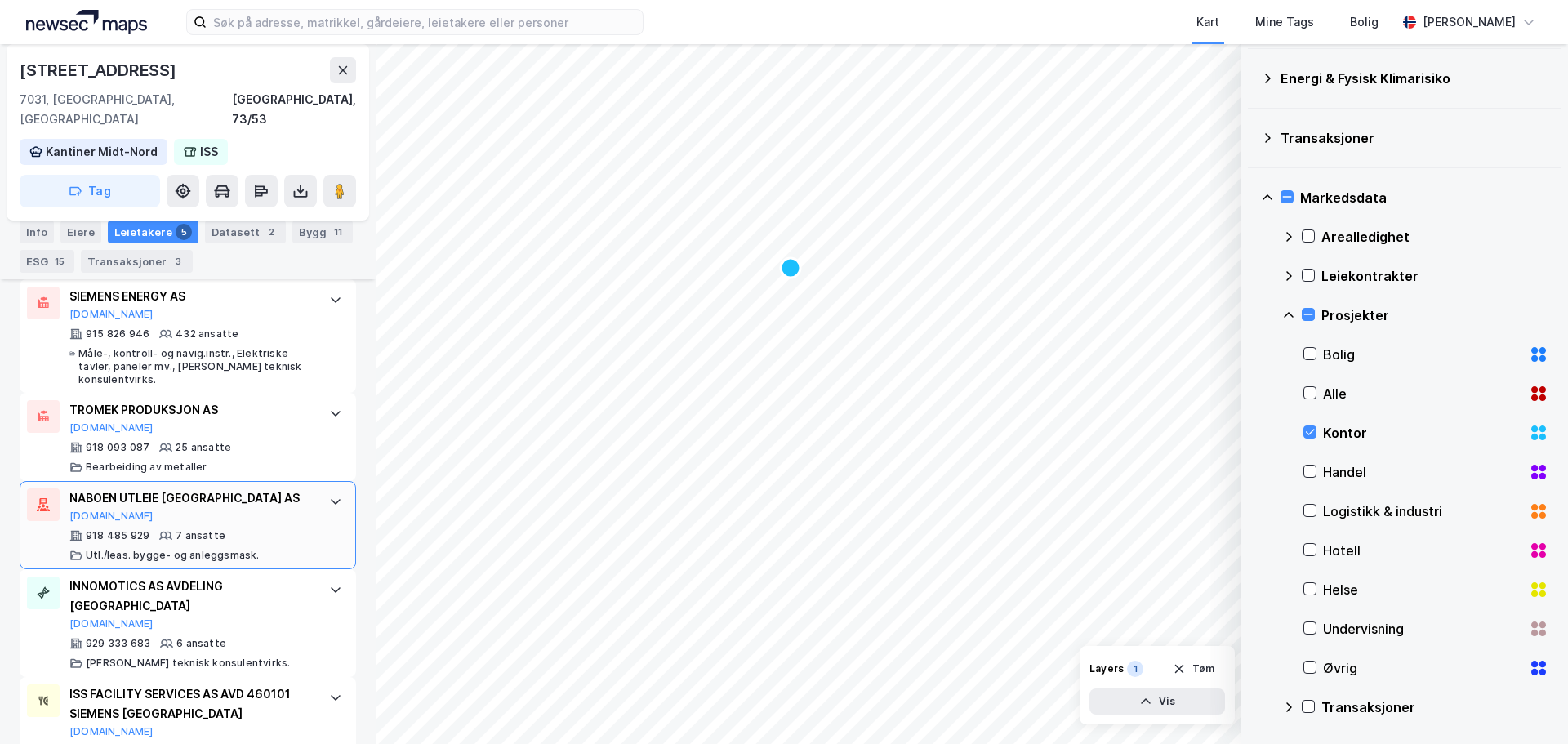
scroll to position [1127, 0]
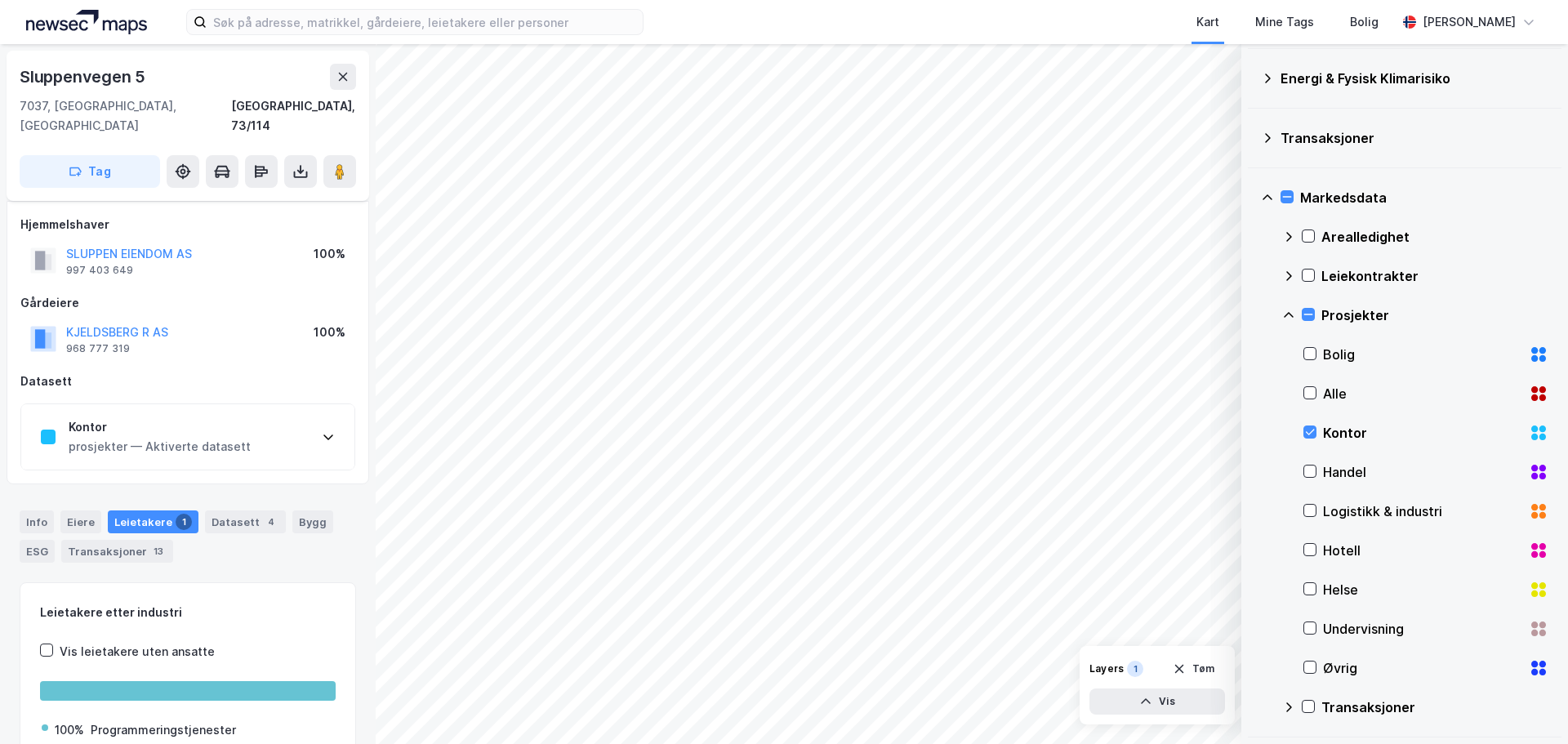
scroll to position [62, 0]
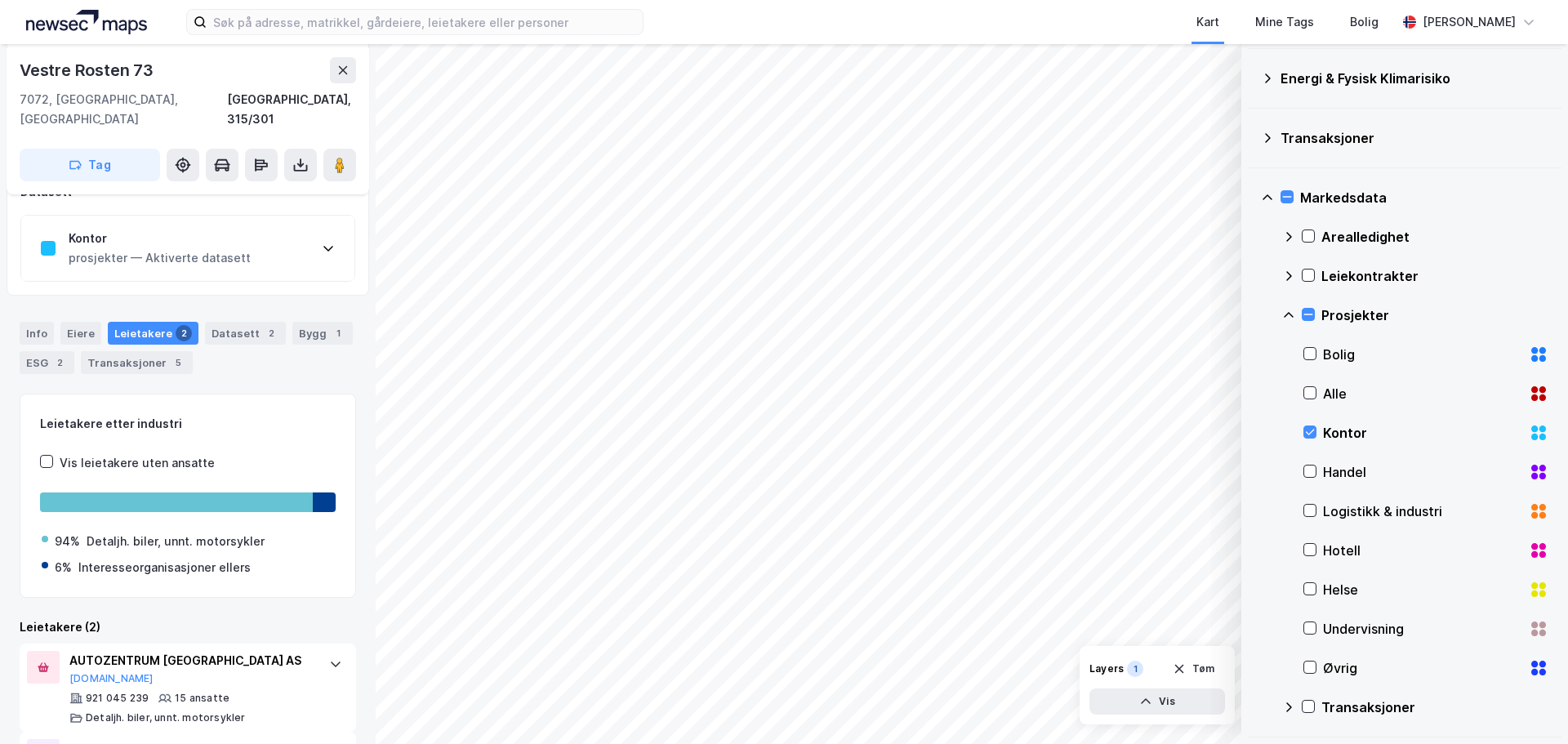
scroll to position [343, 0]
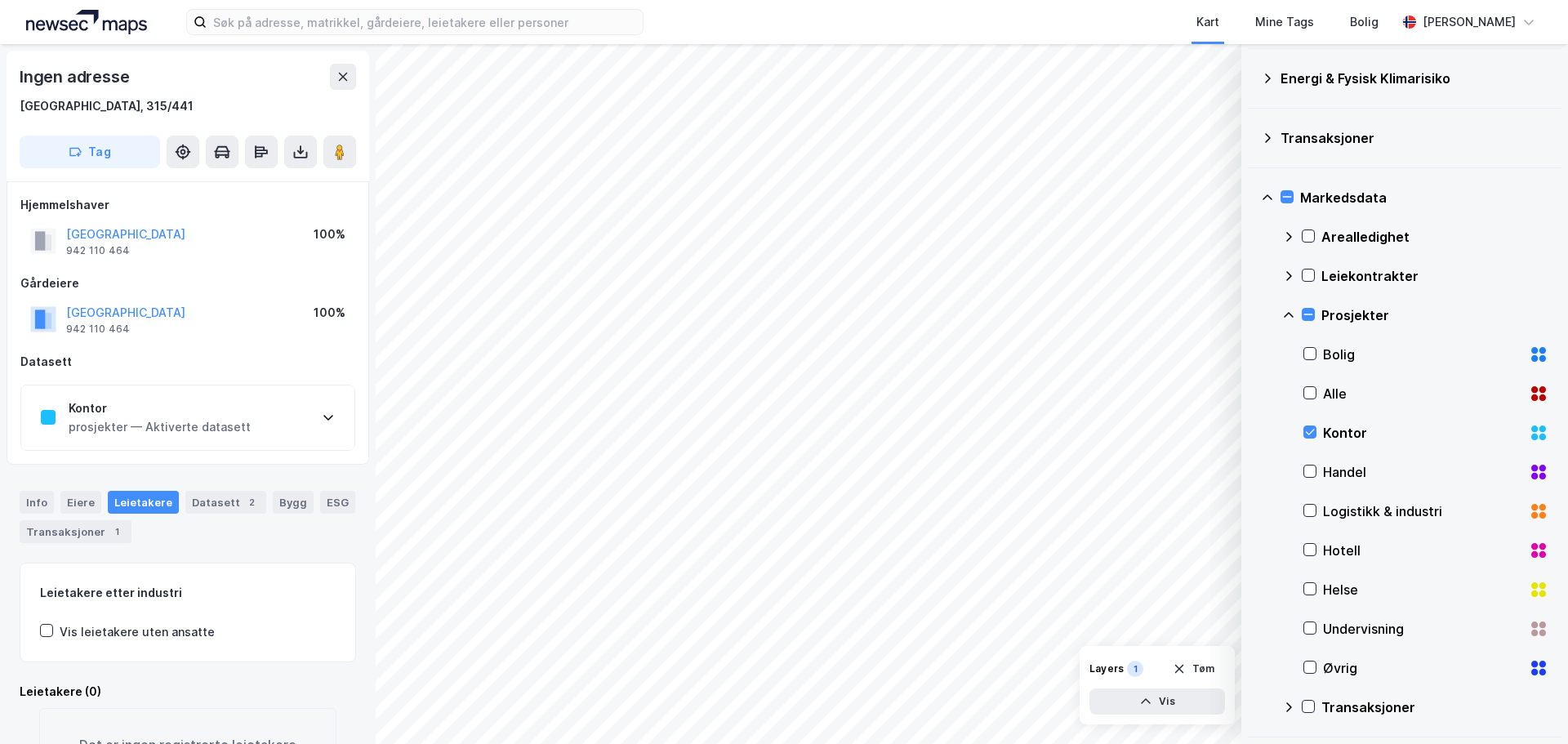
click at [278, 412] on div "Kontor prosjekter — Aktiverte datasett" at bounding box center [187, 419] width 333 height 66
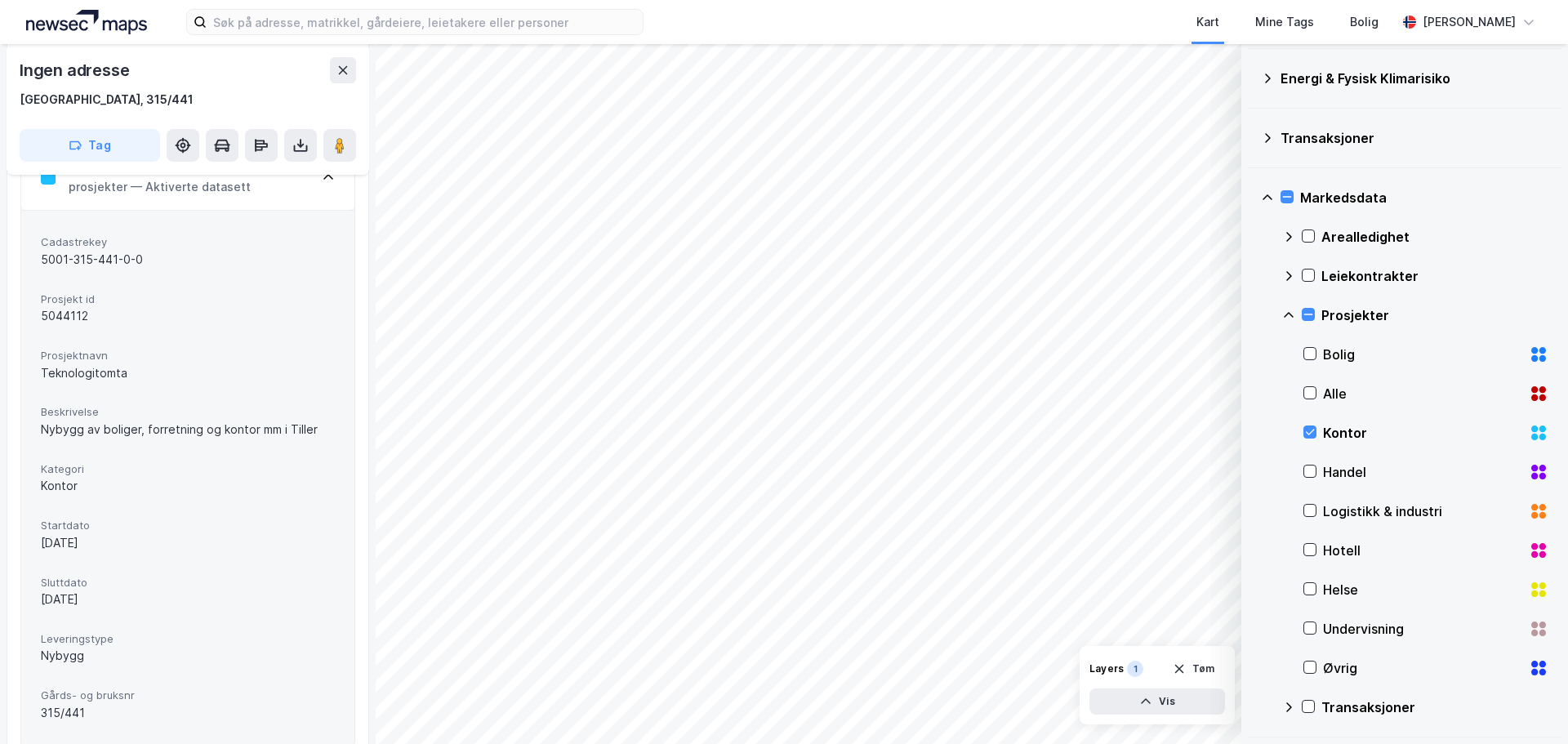
scroll to position [241, 0]
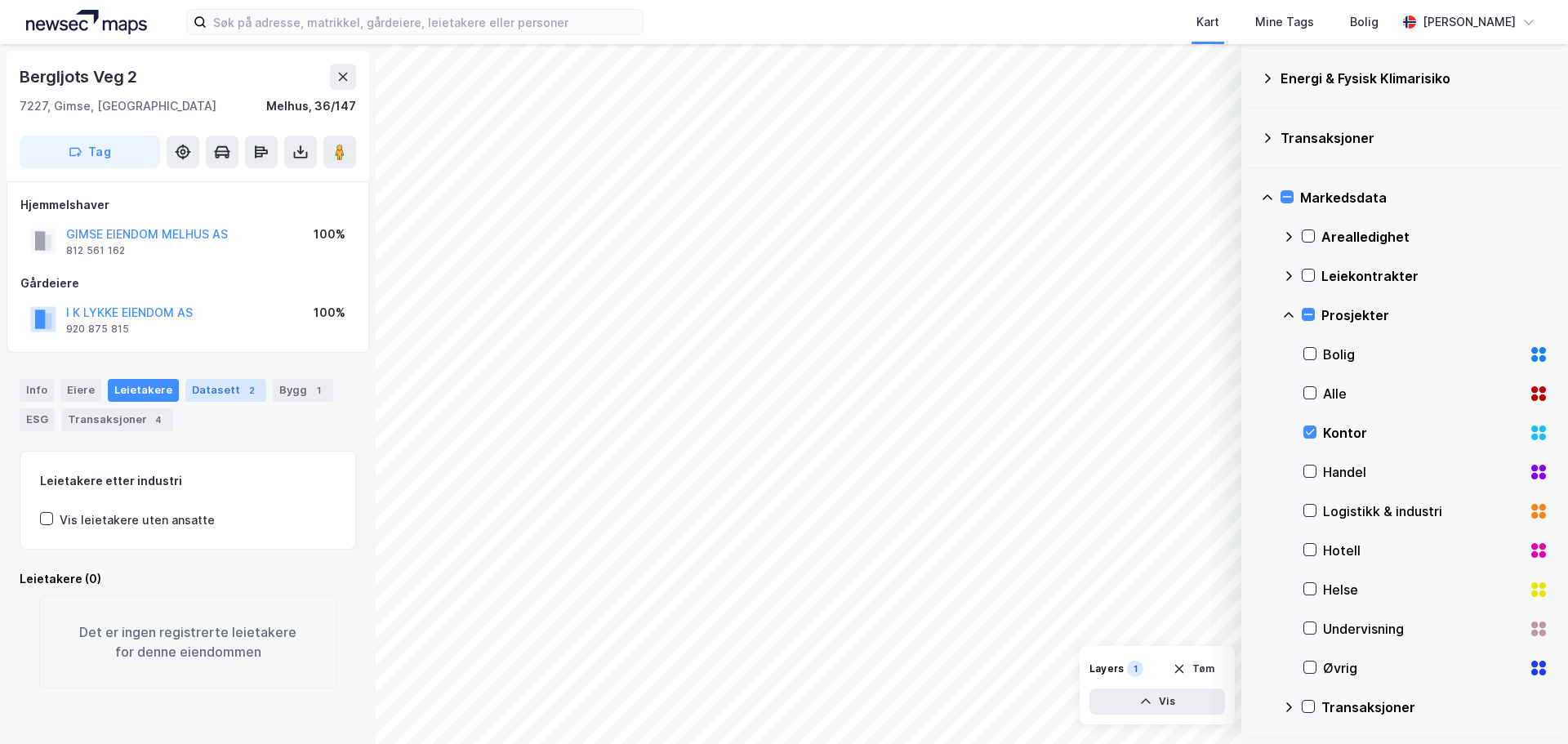
click at [215, 388] on div "Datasett 2" at bounding box center [226, 391] width 81 height 23
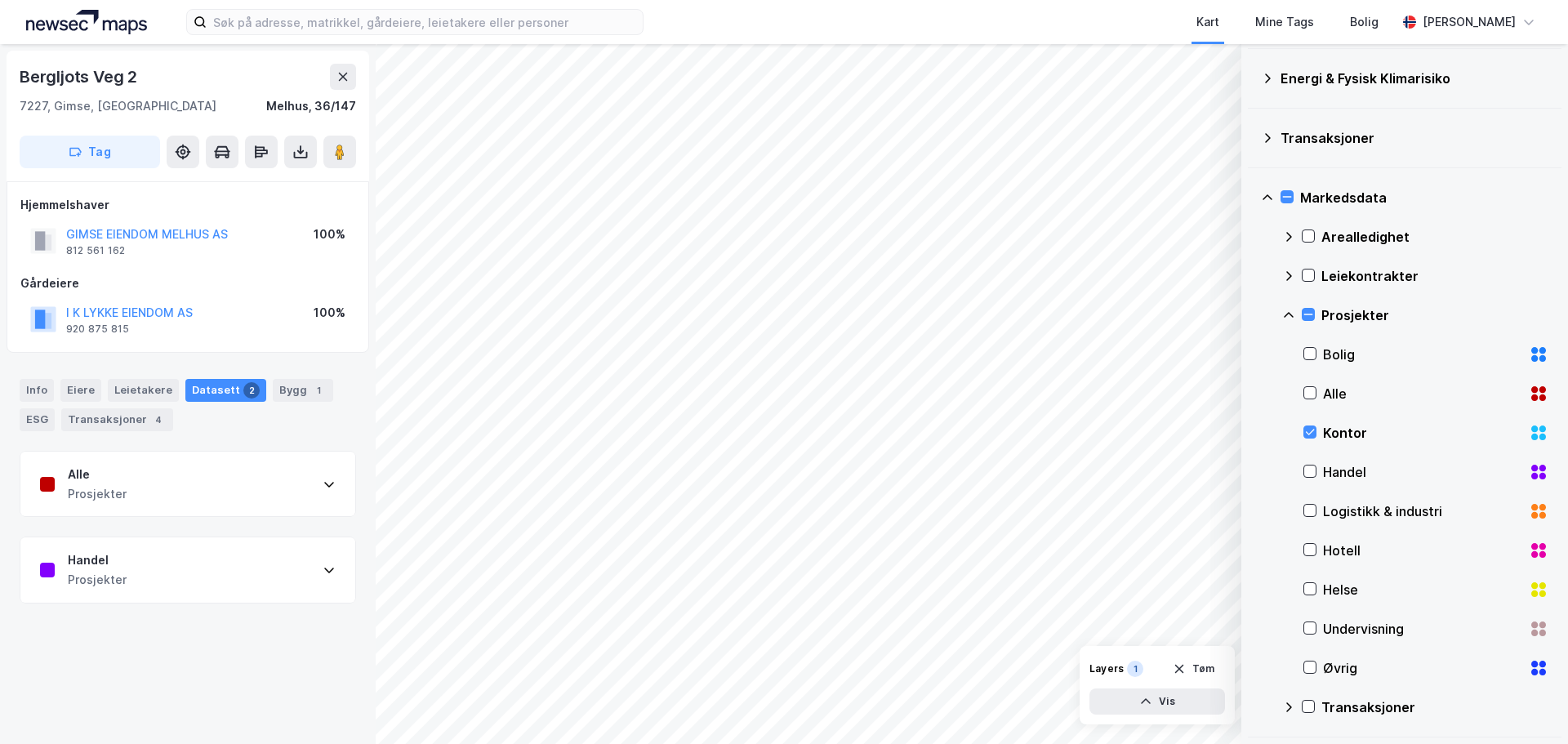
click at [253, 491] on div "Alle Prosjekter" at bounding box center [187, 484] width 335 height 66
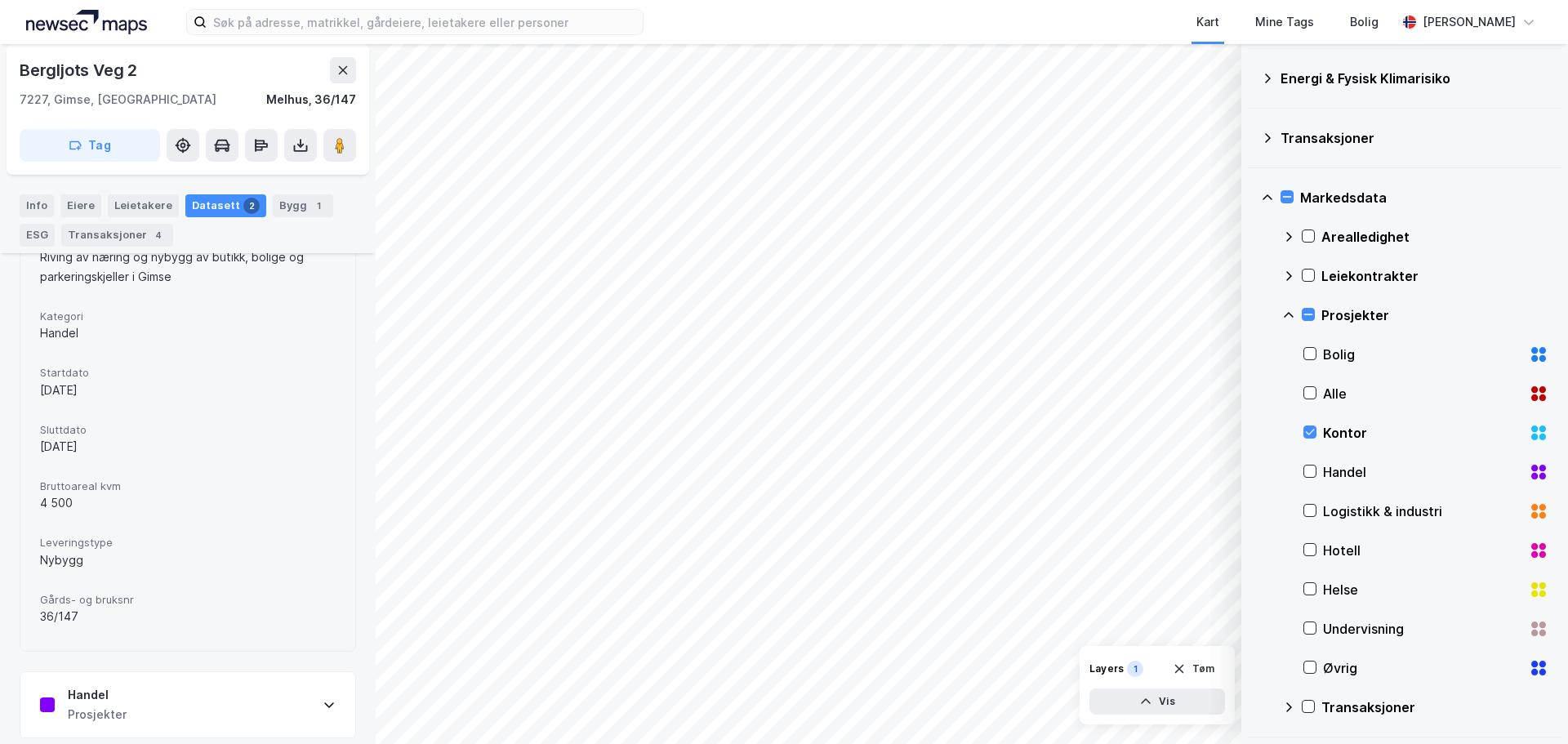
scroll to position [492, 0]
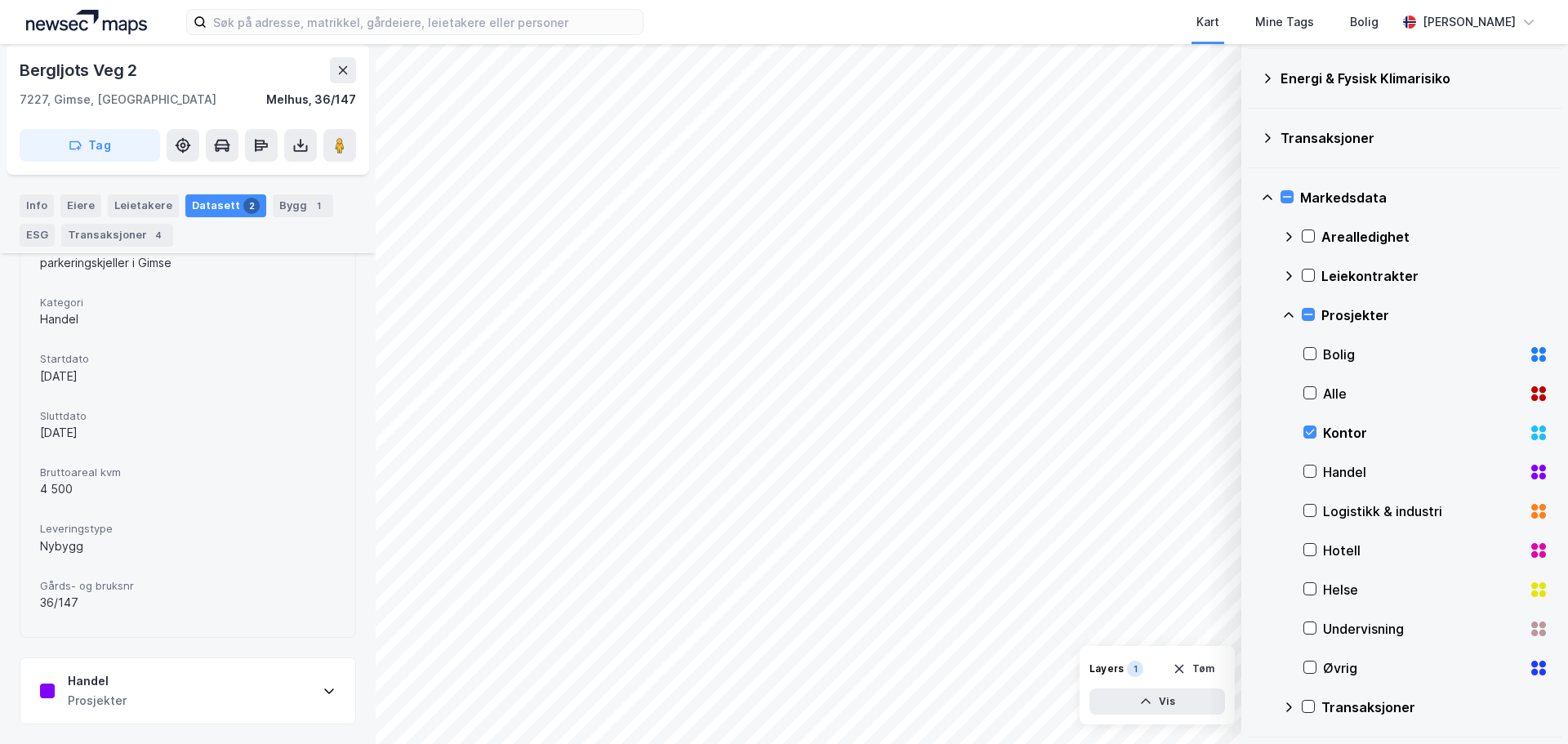
click at [288, 692] on div "Handel Prosjekter" at bounding box center [187, 692] width 335 height 66
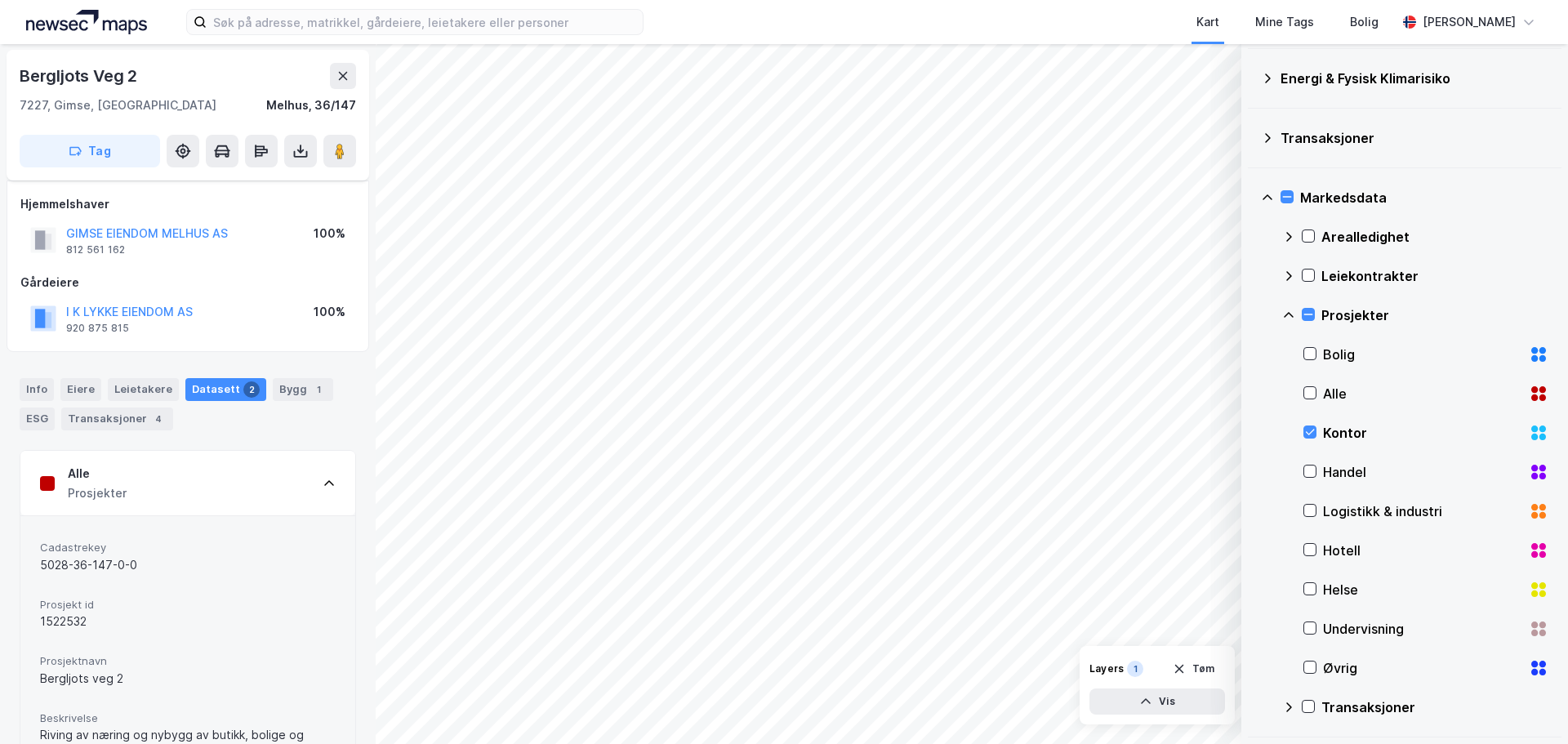
scroll to position [0, 0]
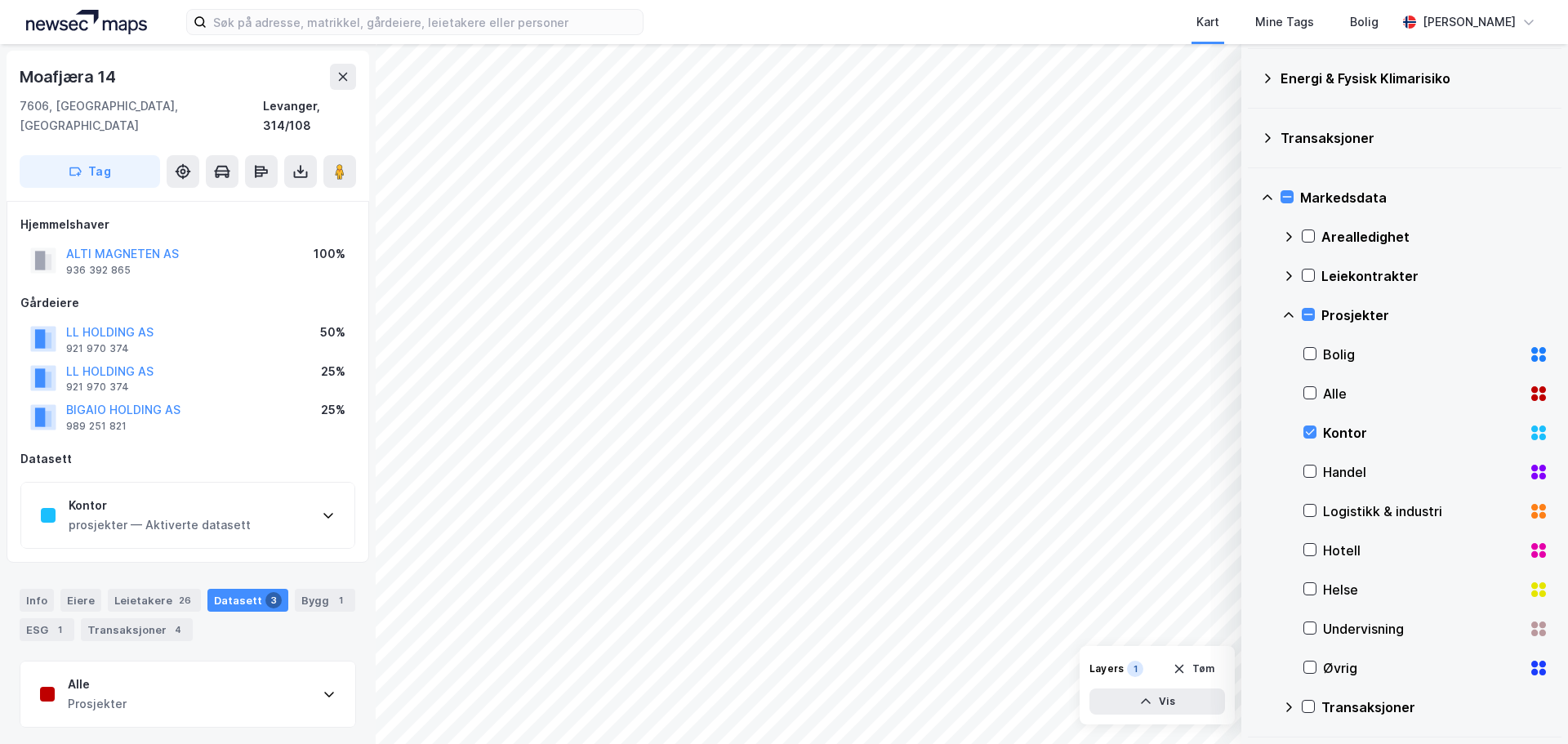
scroll to position [1, 0]
click at [318, 508] on div "Kontor prosjekter — Aktiverte datasett" at bounding box center [187, 515] width 333 height 66
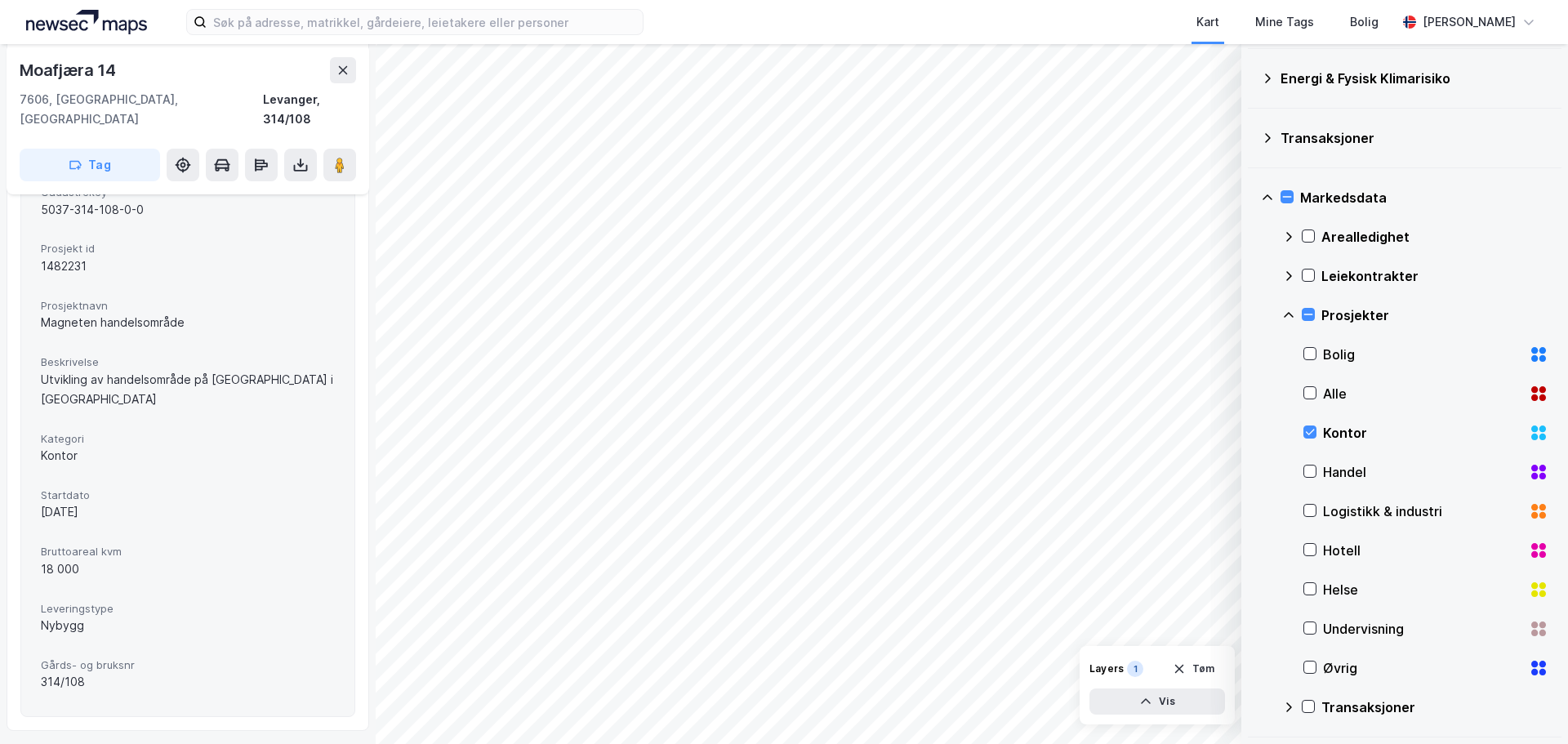
scroll to position [346, 0]
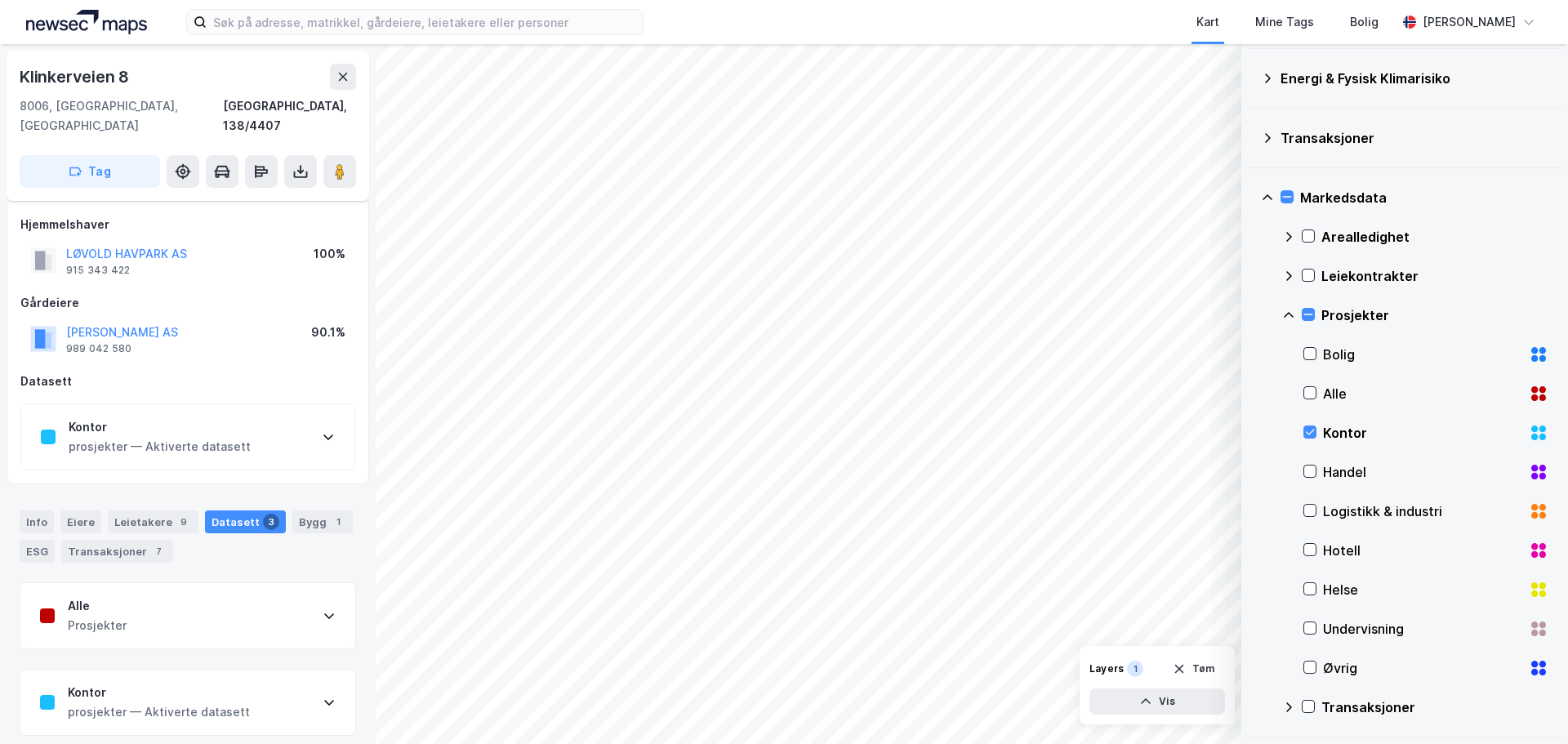
scroll to position [78, 0]
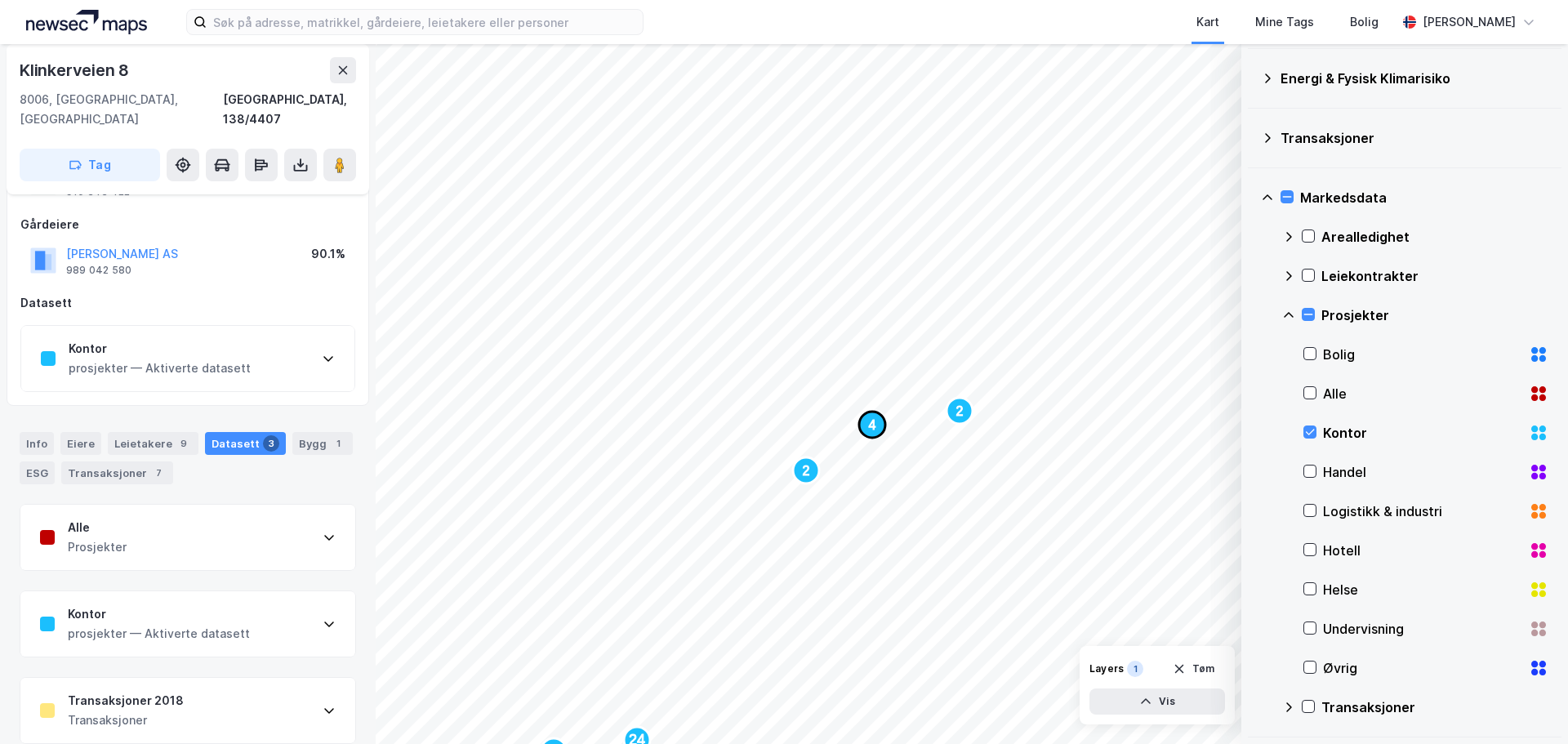
click at [872, 425] on text "4" at bounding box center [872, 426] width 7 height 14
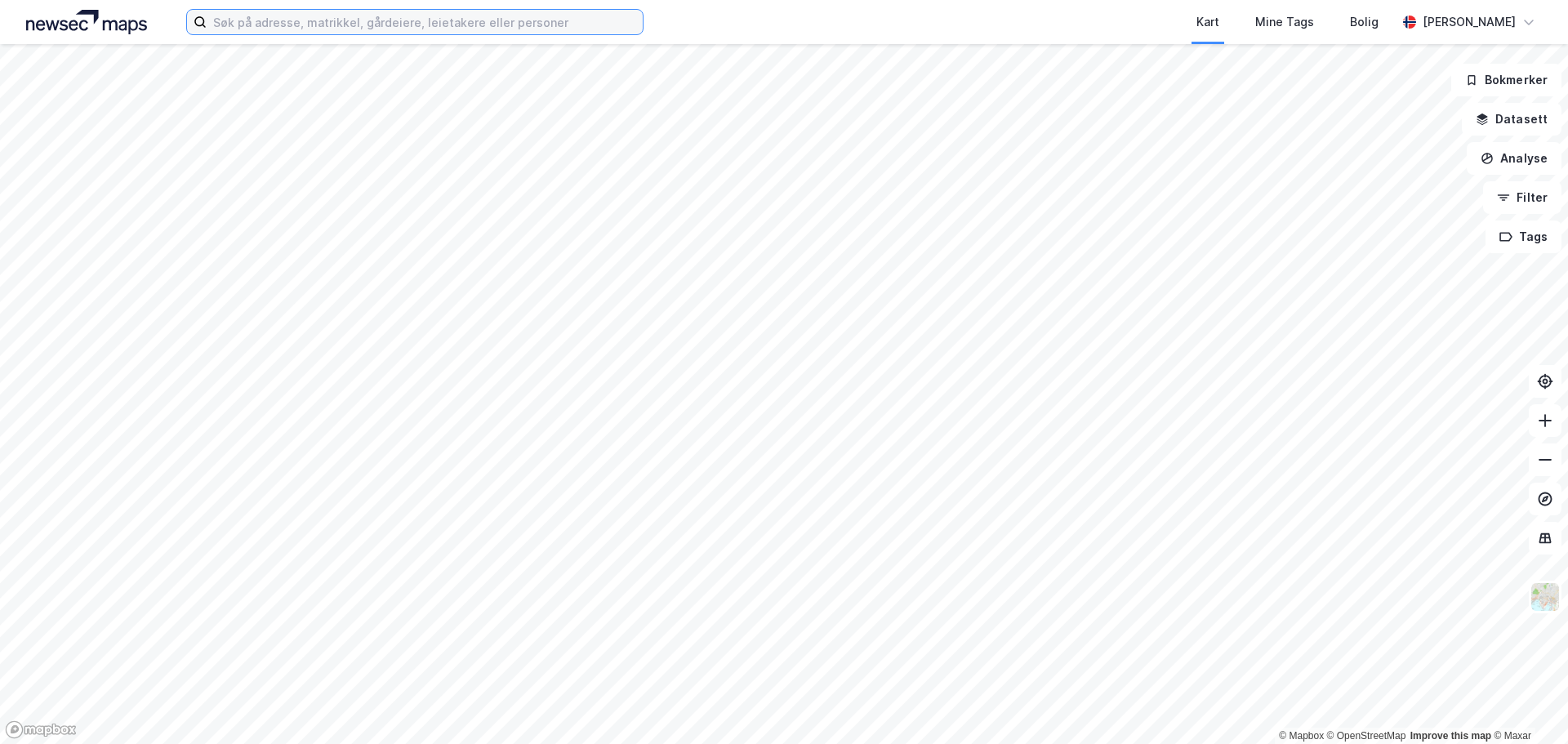
click at [379, 21] on input at bounding box center [425, 22] width 436 height 25
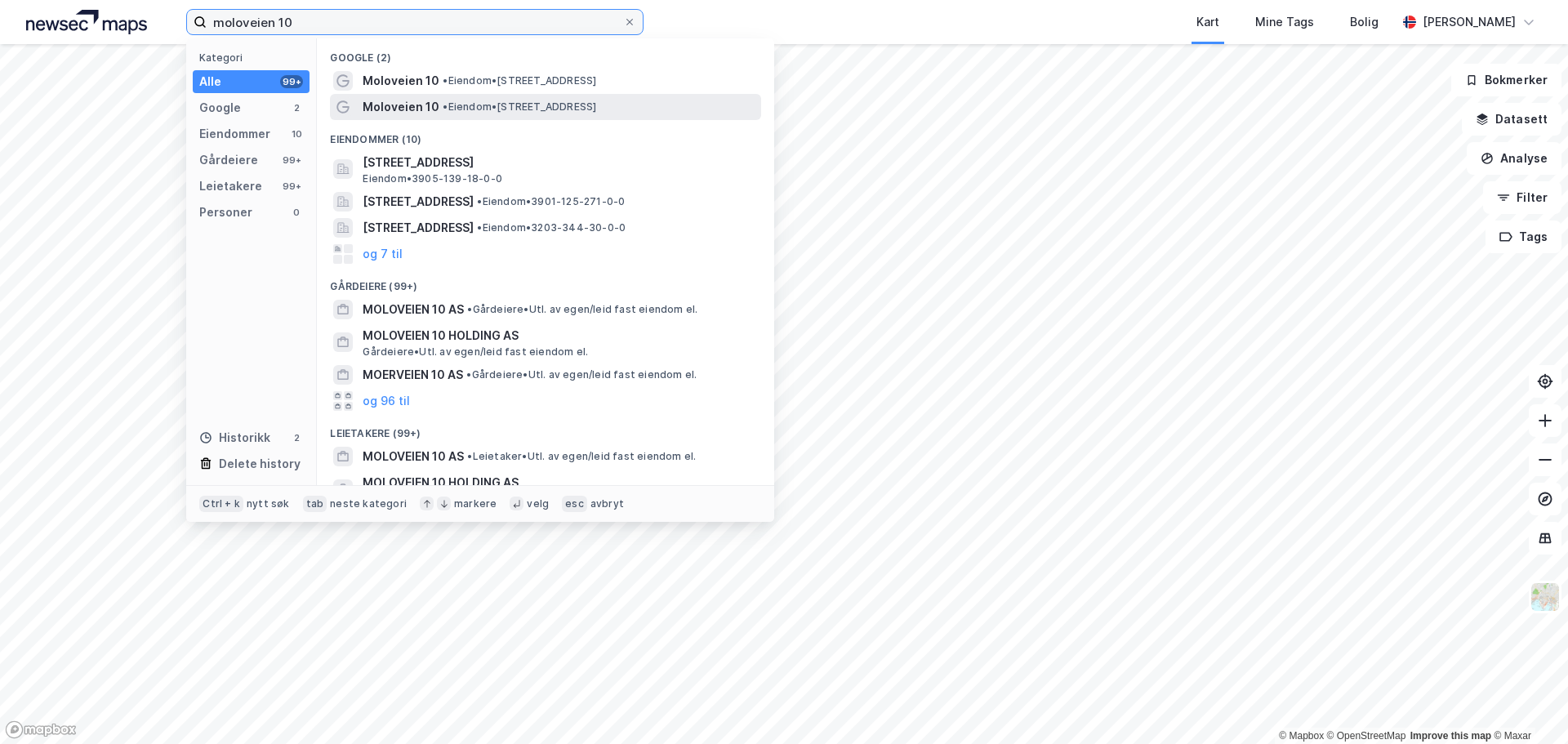
type input "moloveien 10"
click at [476, 109] on span "• Eiendom • Moloveien 10, 8003 Bodø" at bounding box center [519, 107] width 154 height 13
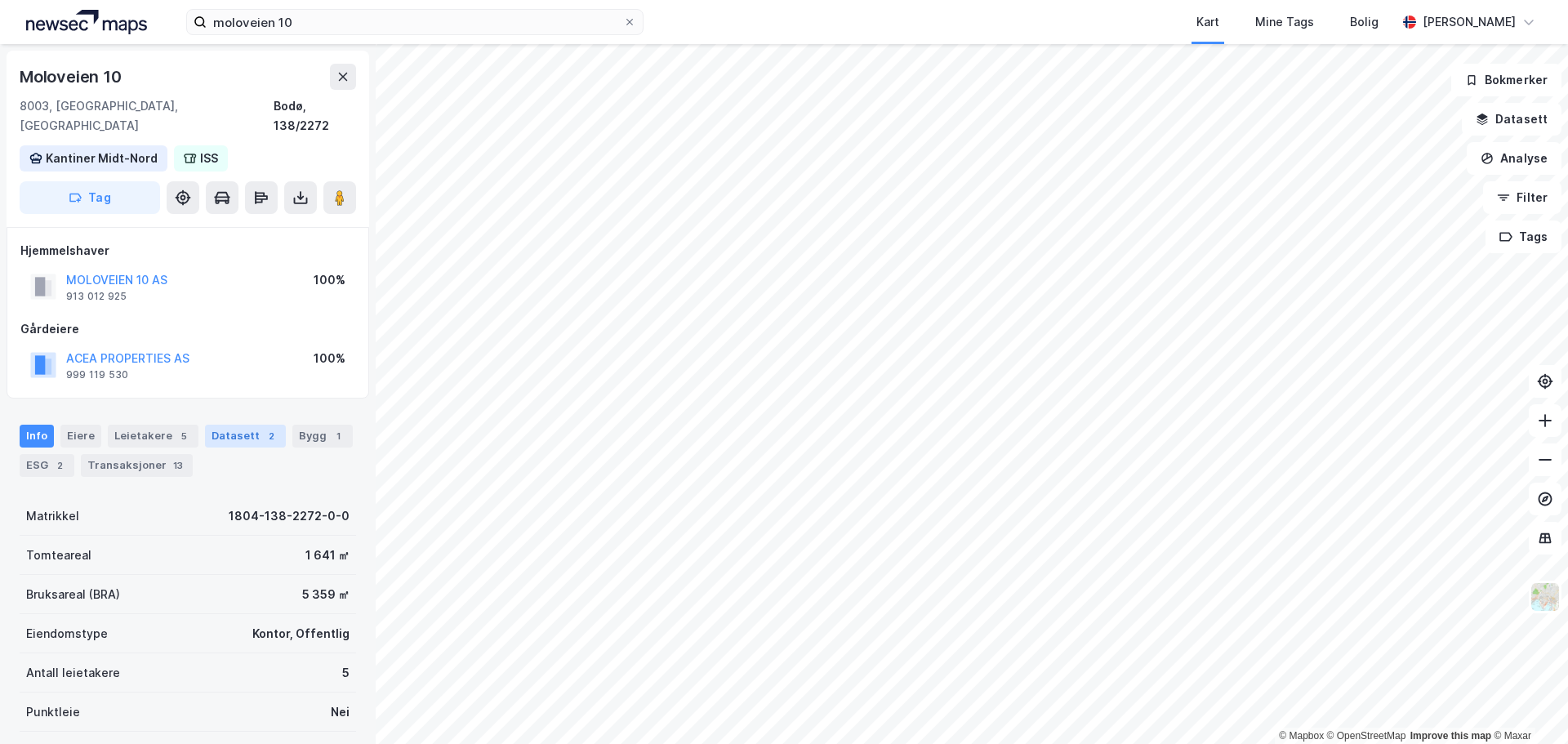
click at [219, 425] on div "Datasett 2" at bounding box center [245, 436] width 81 height 23
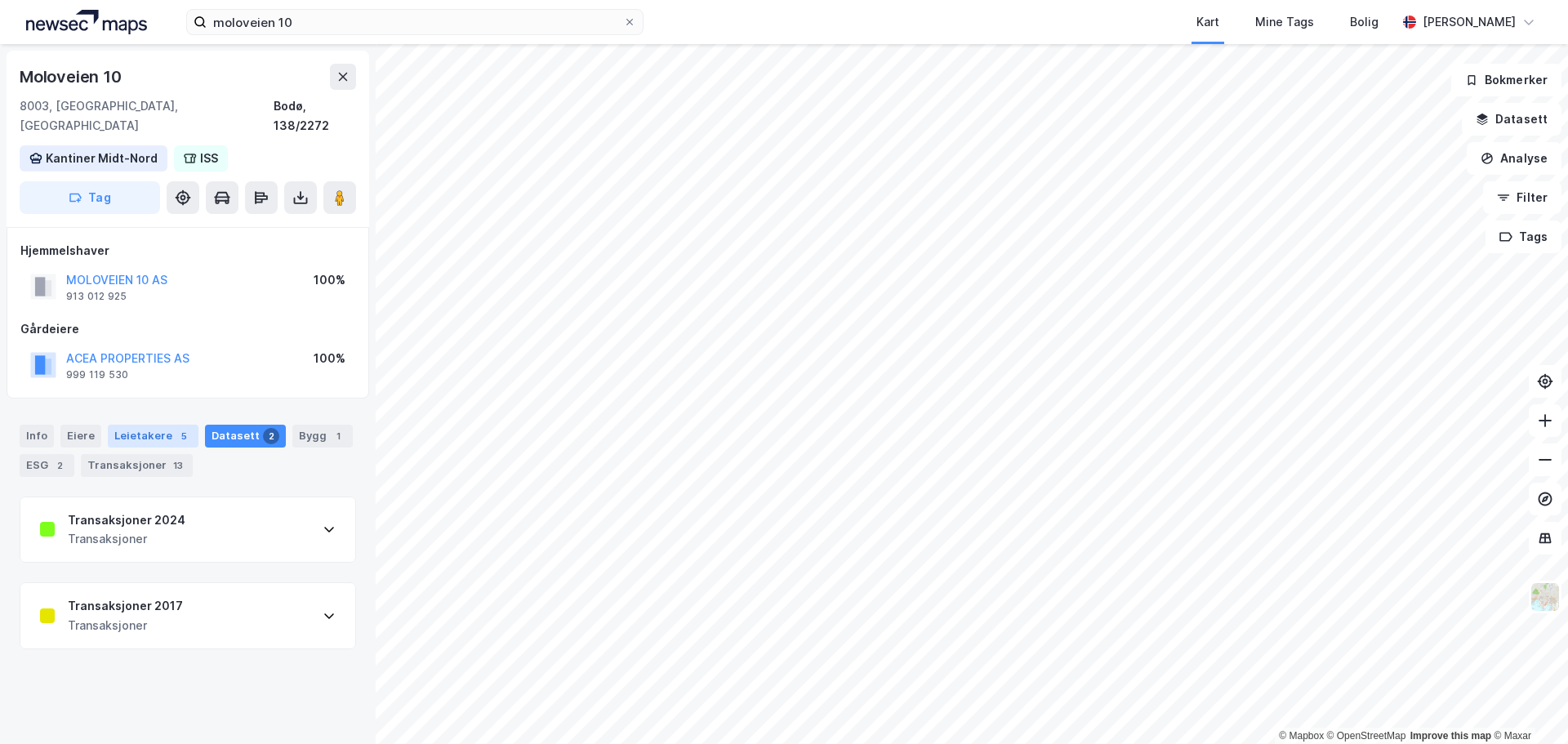
click at [147, 425] on div "Leietakere 5" at bounding box center [153, 436] width 91 height 23
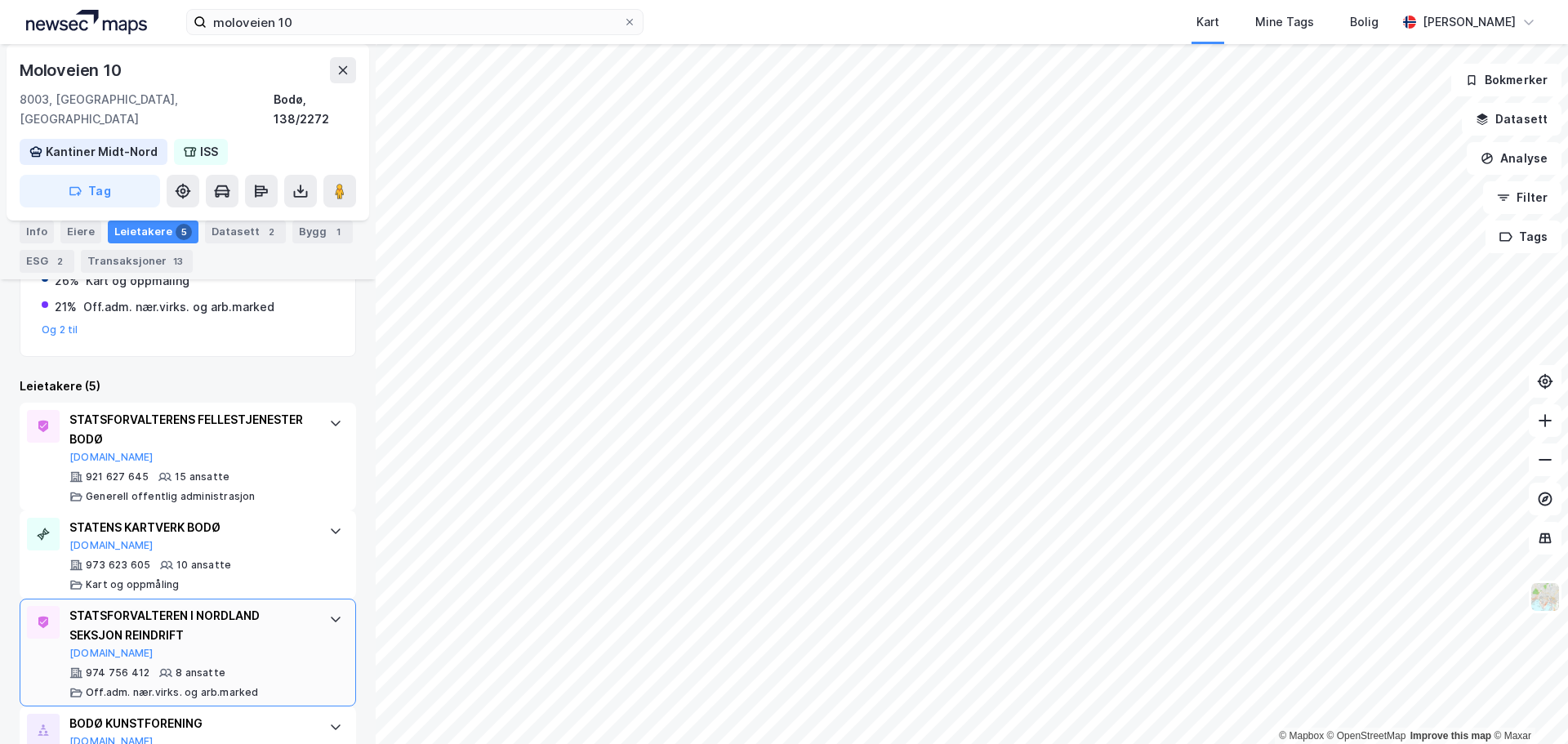
scroll to position [388, 0]
